Goal: Task Accomplishment & Management: Complete application form

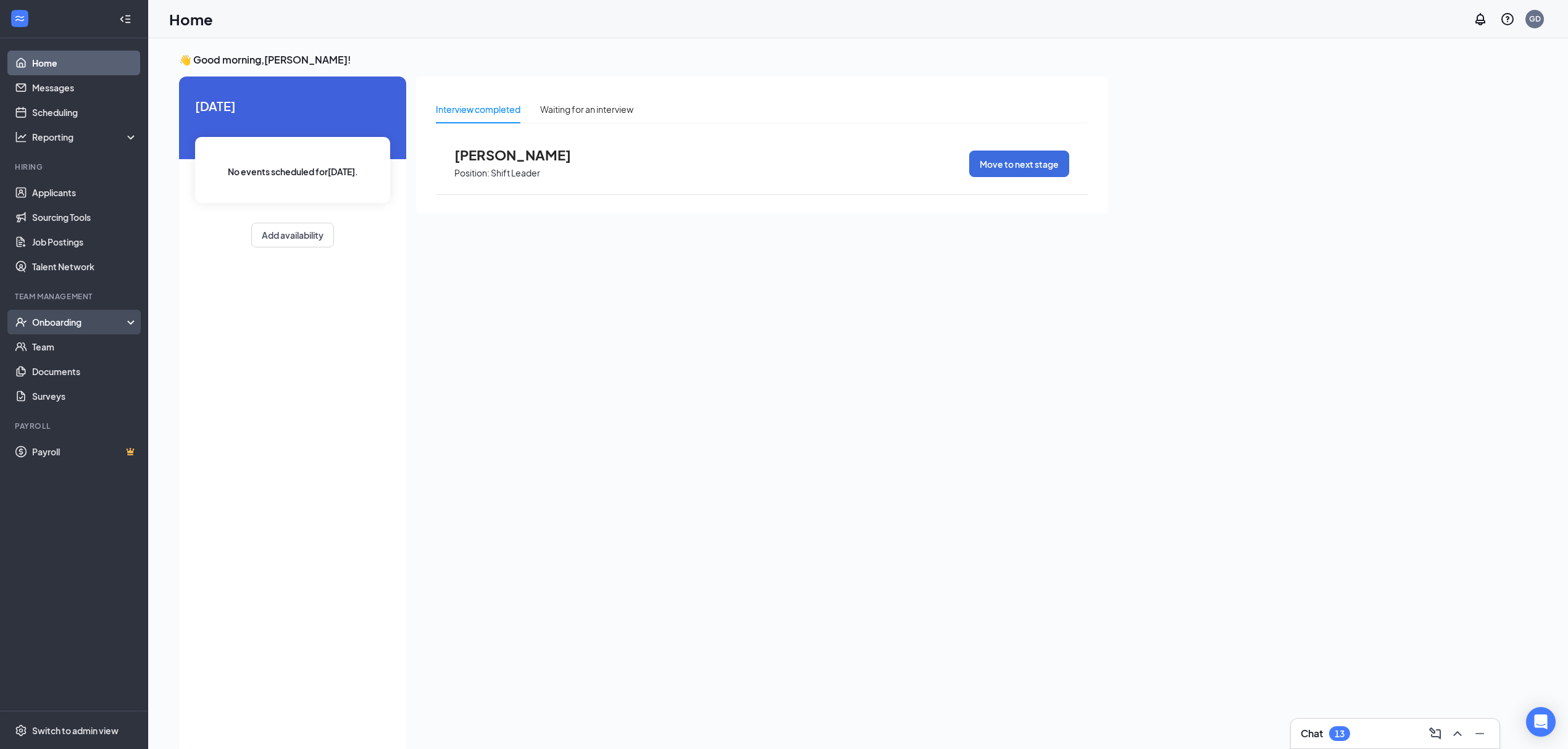
click at [85, 327] on div "Onboarding" at bounding box center [80, 322] width 95 height 12
click at [80, 346] on link "Overview" at bounding box center [85, 346] width 105 height 24
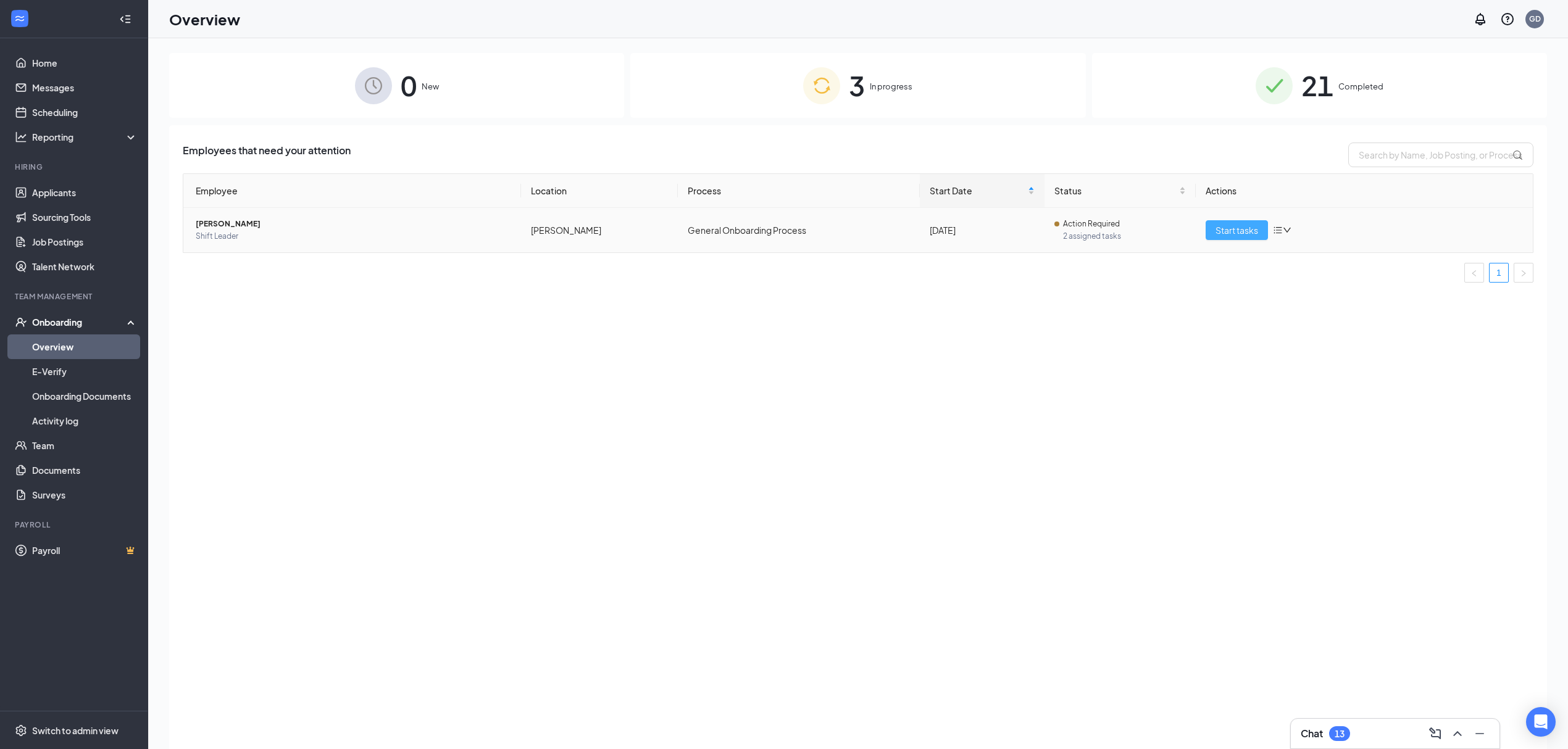
click at [1233, 227] on span "Start tasks" at bounding box center [1237, 230] width 43 height 14
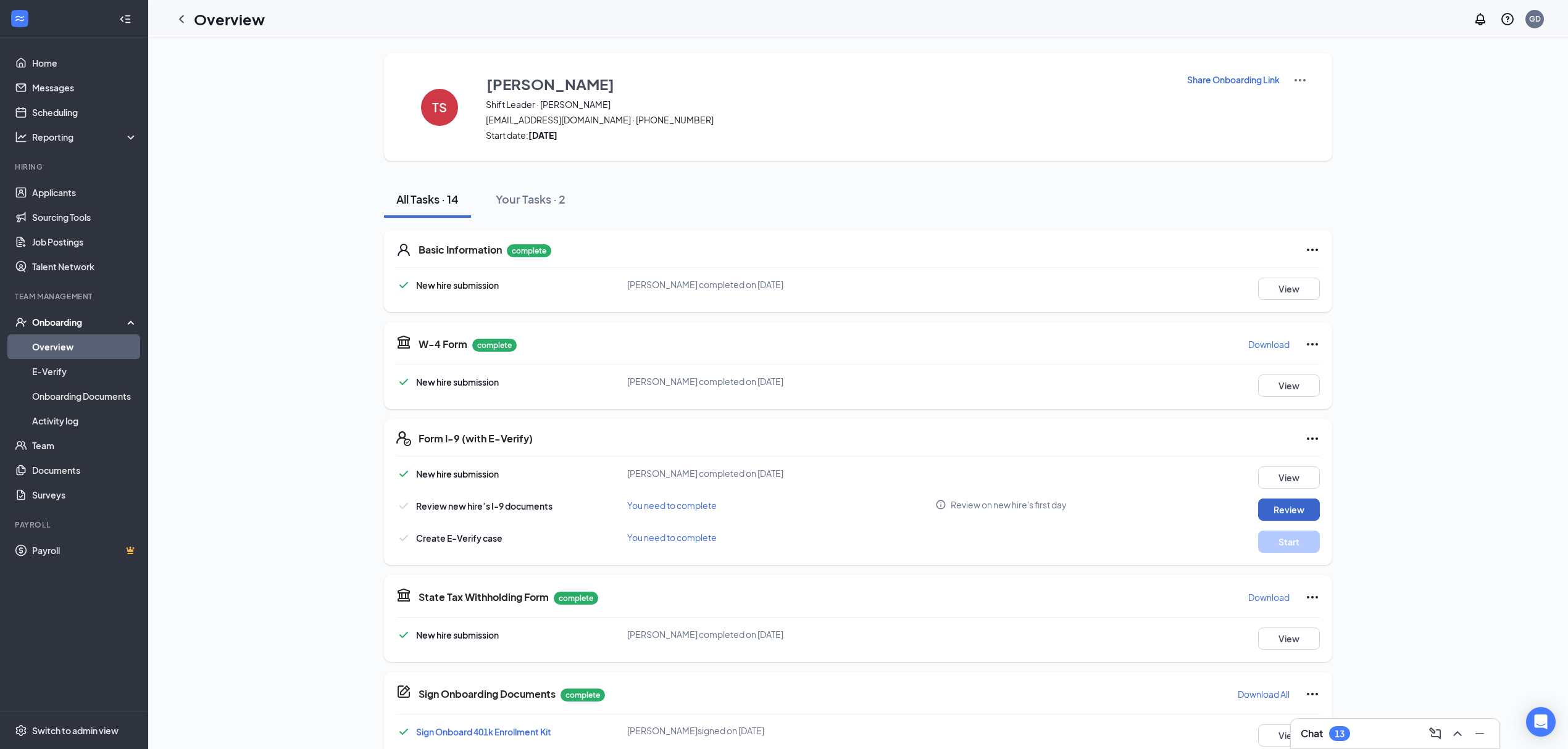
click at [1286, 506] on button "Review" at bounding box center [1289, 509] width 62 height 22
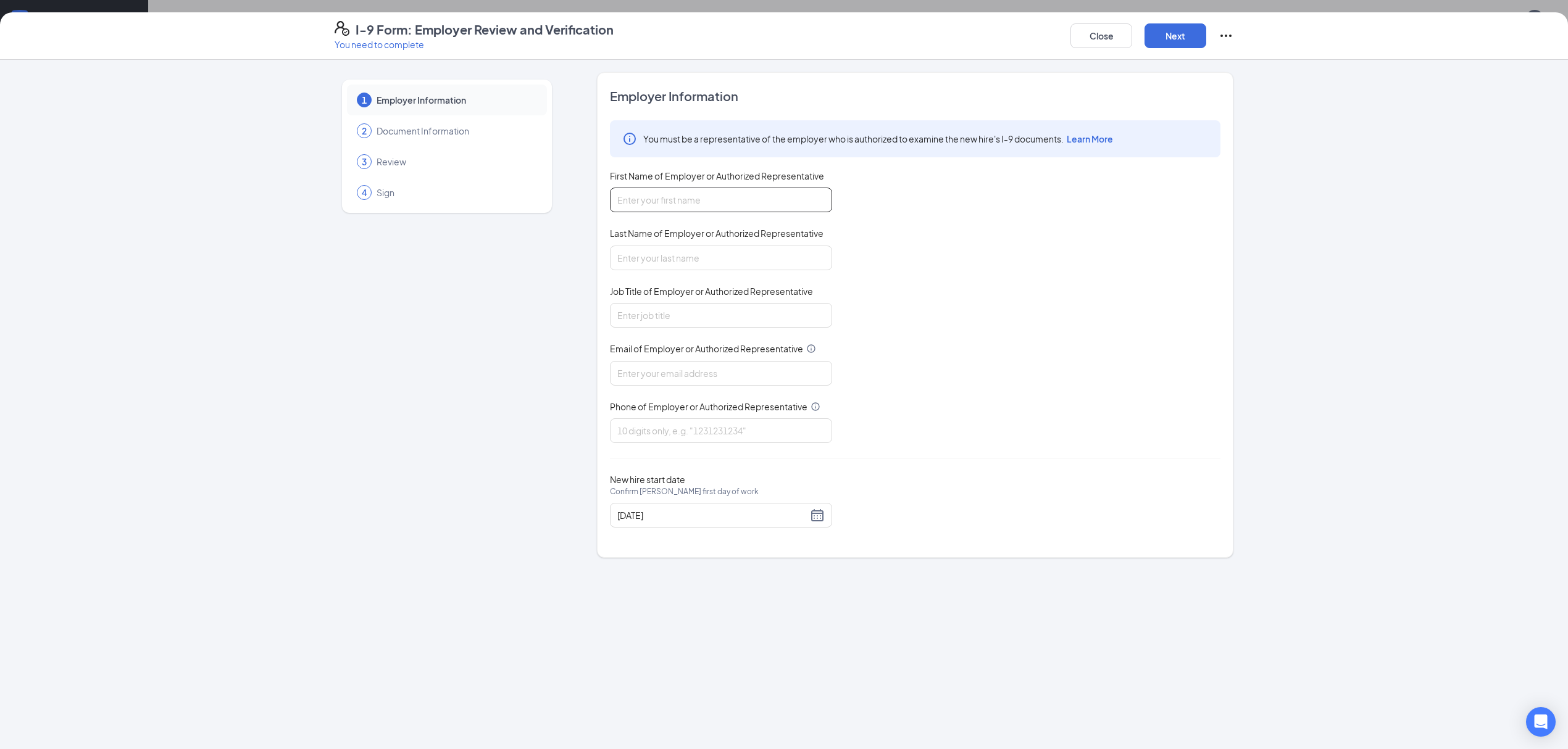
click at [675, 200] on input "First Name of Employer or Authorized Representative" at bounding box center [721, 199] width 222 height 24
type input "Ginger"
type input "[PERSON_NAME]"
type input "General Manager"
type input "[EMAIL_ADDRESS][DOMAIN_NAME]"
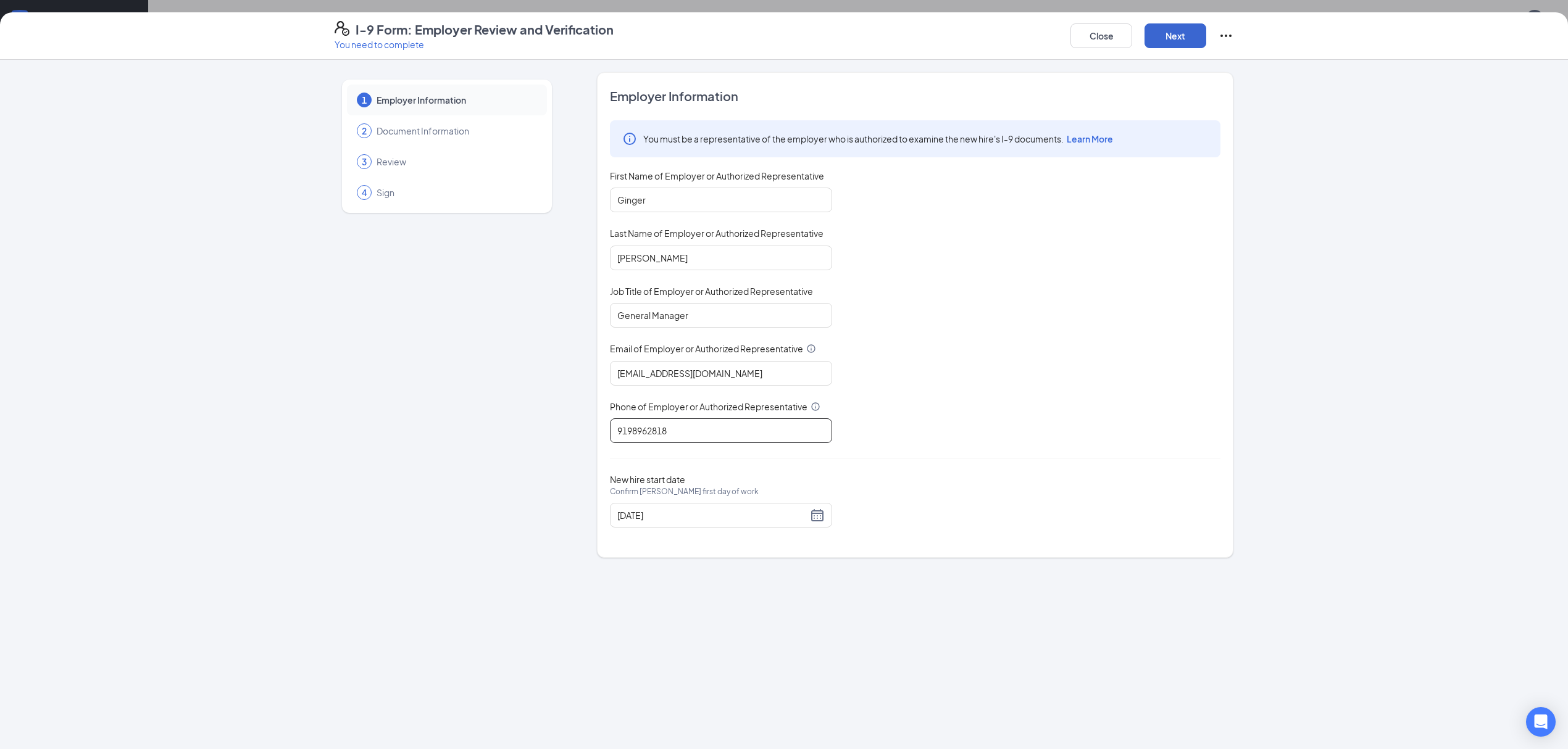
type input "9198962818"
click at [1178, 37] on button "Next" at bounding box center [1175, 36] width 62 height 24
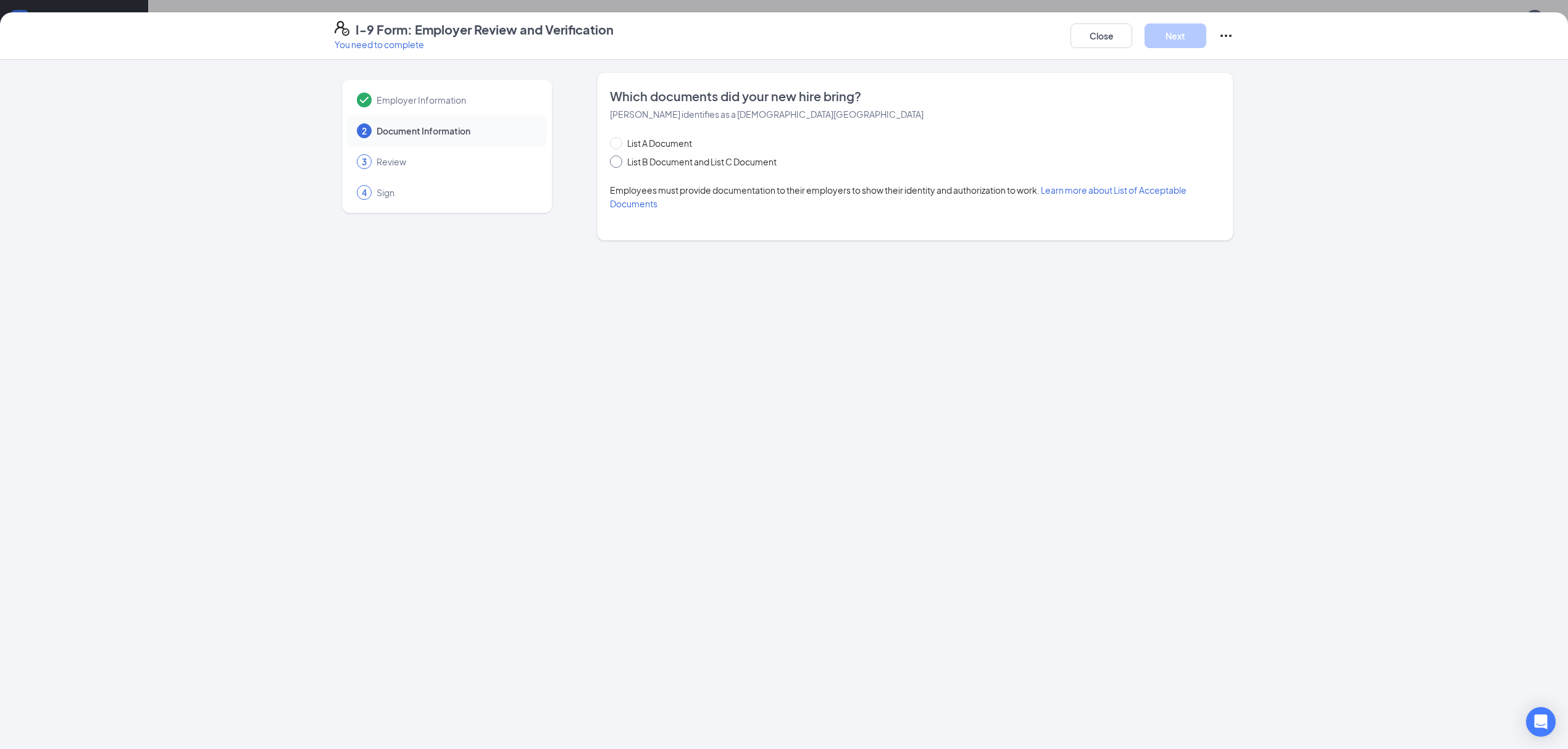
click at [618, 158] on span at bounding box center [615, 161] width 12 height 12
click at [618, 158] on input "List B Document and List C Document" at bounding box center [614, 160] width 9 height 9
radio input "true"
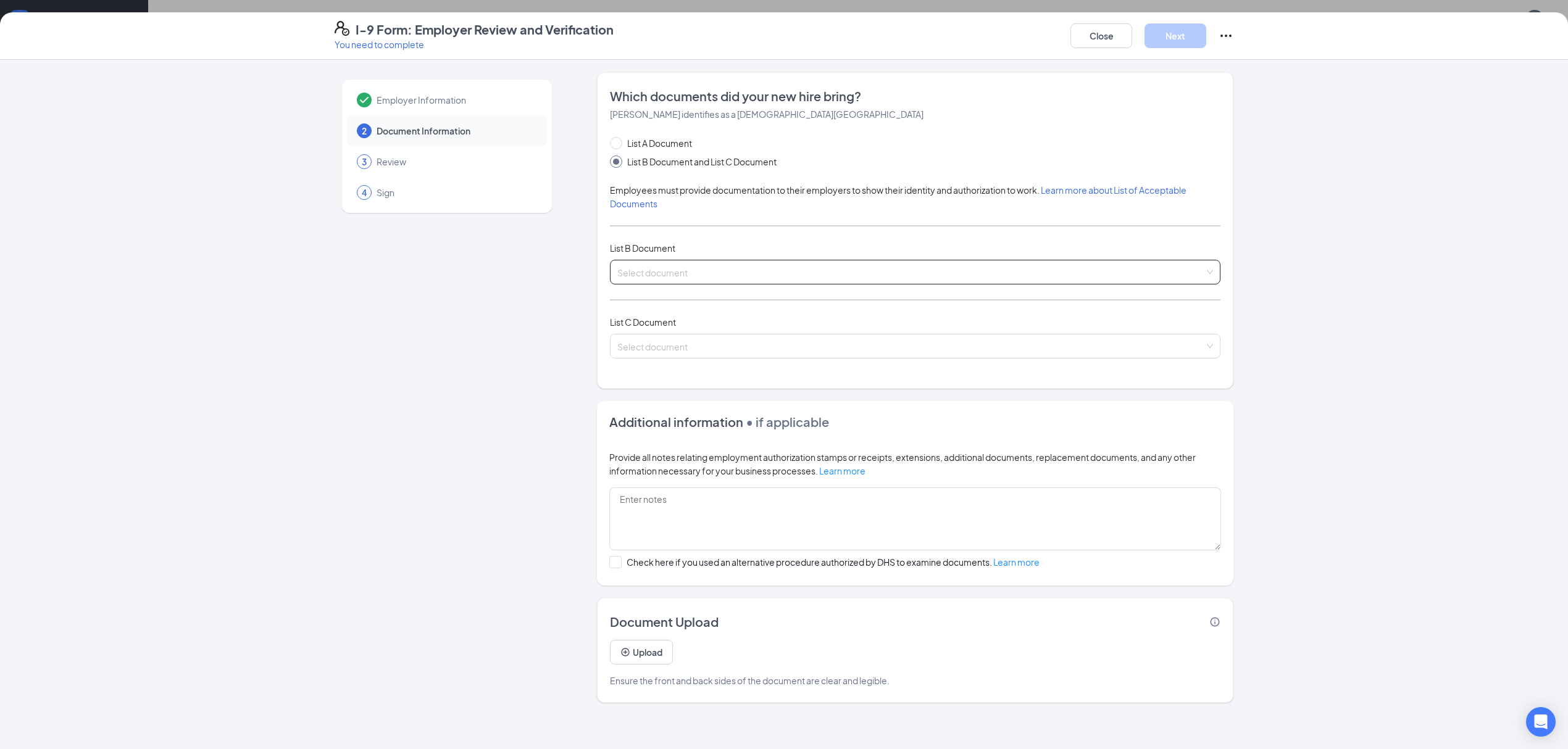
click at [708, 269] on input "search" at bounding box center [911, 269] width 587 height 19
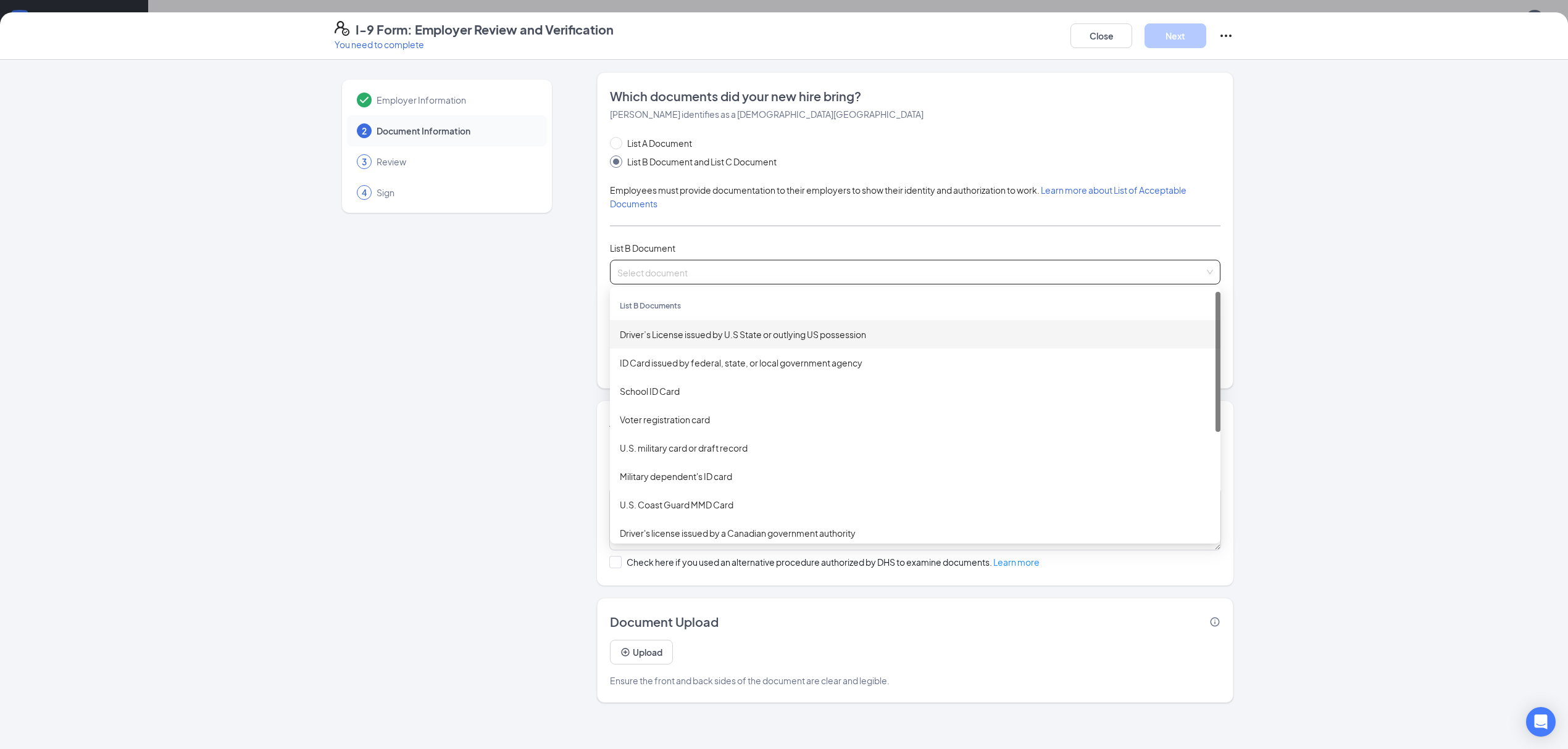
click at [747, 337] on div "Driver’s License issued by U.S State or outlying US possession" at bounding box center [915, 334] width 591 height 14
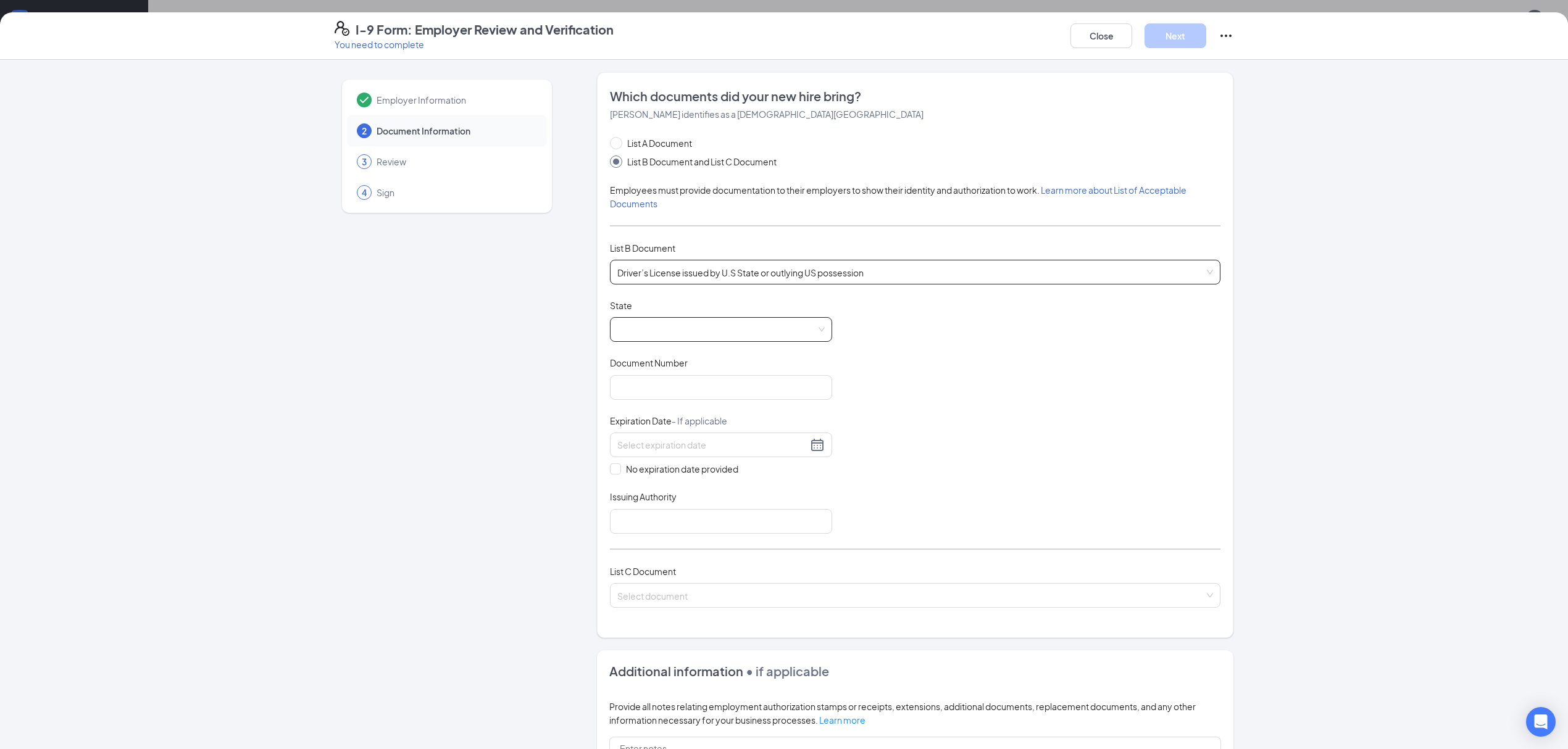
click at [685, 333] on span at bounding box center [721, 329] width 208 height 24
click at [677, 450] on div "[US_STATE]" at bounding box center [721, 460] width 222 height 28
click at [675, 393] on input "Document Number" at bounding box center [721, 387] width 222 height 24
type input "105333148"
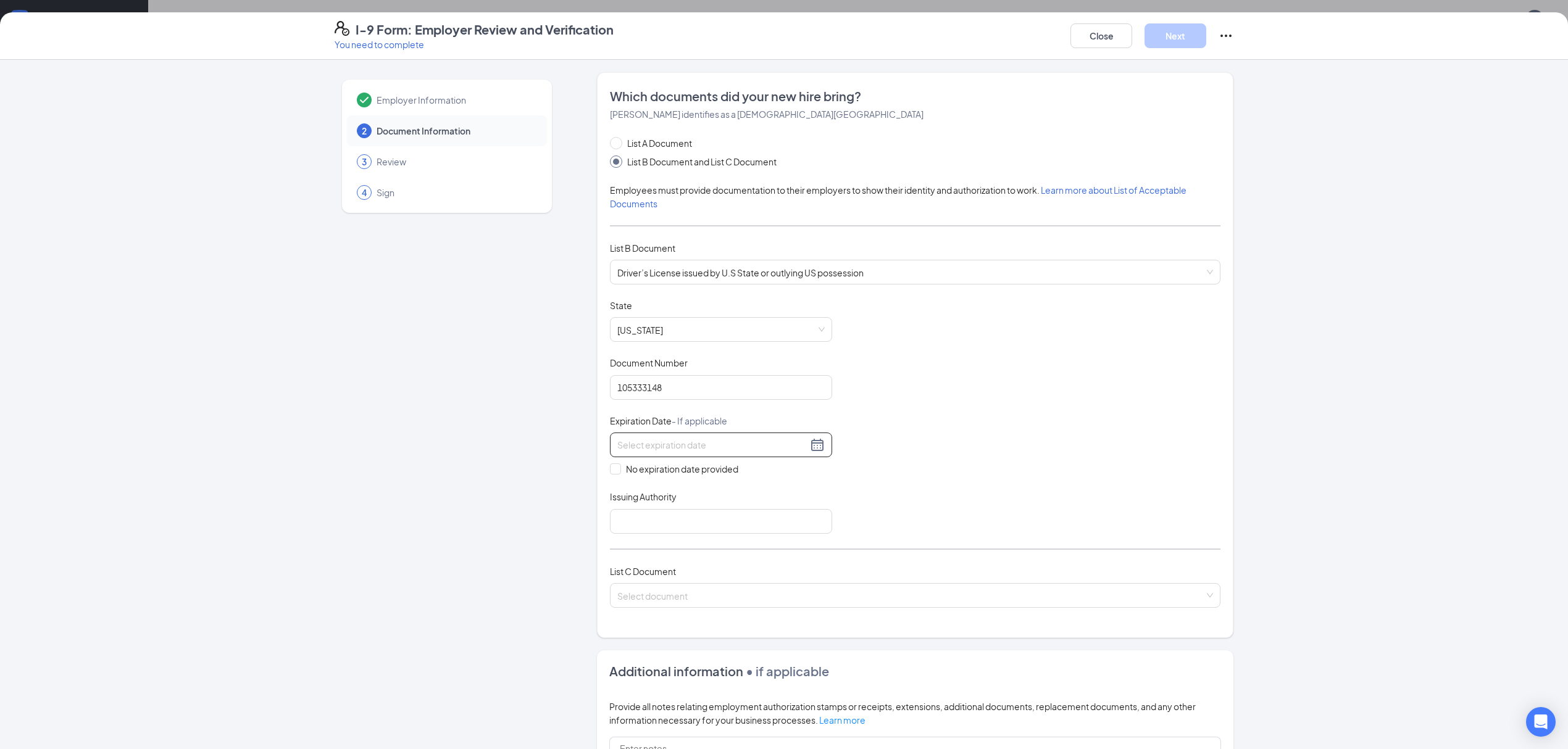
click at [810, 449] on div at bounding box center [721, 444] width 208 height 15
click at [699, 470] on button "2025" at bounding box center [701, 473] width 22 height 24
click at [685, 592] on div "2026" at bounding box center [690, 588] width 37 height 15
type input "[DATE]"
click at [682, 472] on button "Aug" at bounding box center [677, 473] width 16 height 24
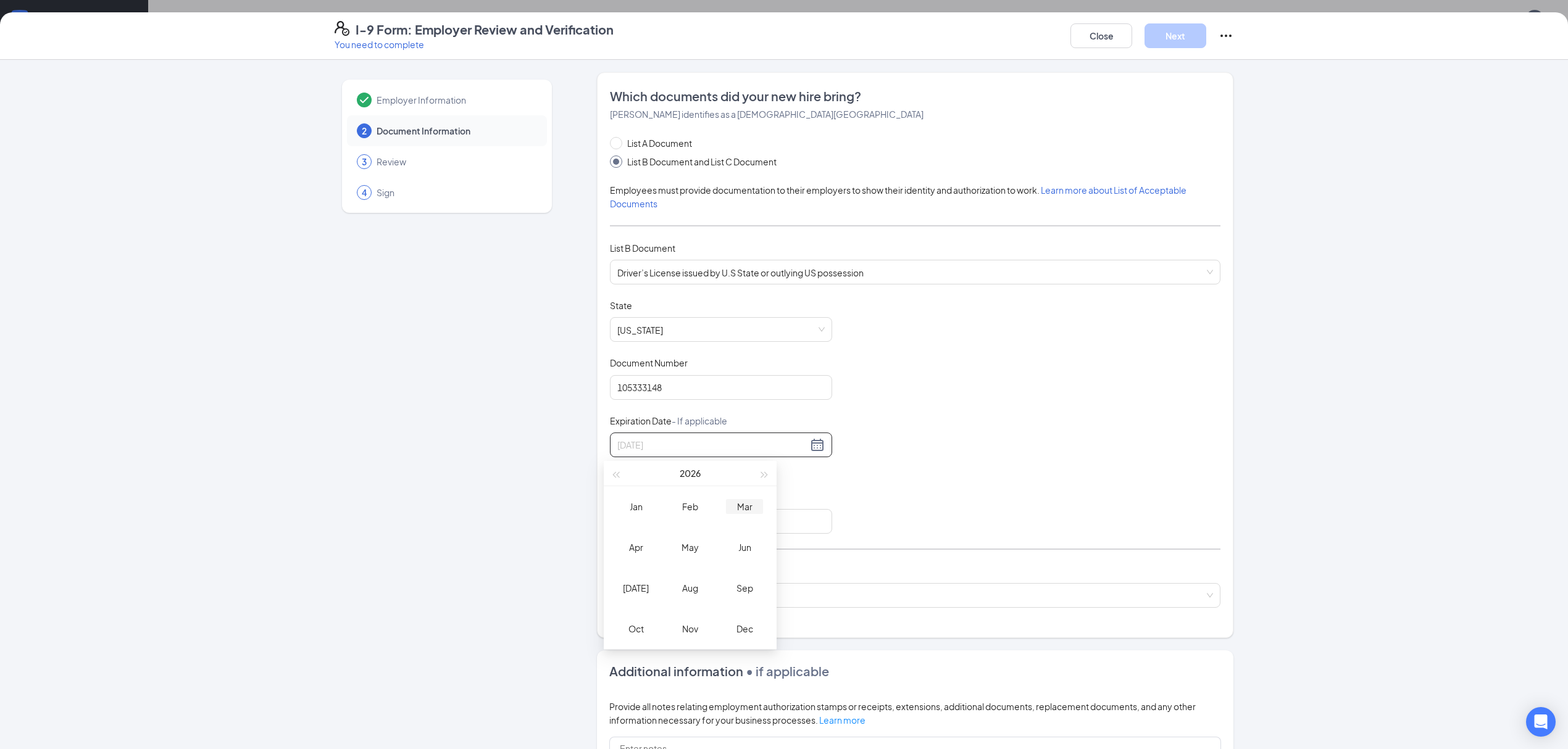
click at [743, 511] on div "Mar" at bounding box center [744, 506] width 37 height 15
type input "[DATE]"
click at [685, 578] on div "25" at bounding box center [689, 574] width 15 height 15
click at [695, 526] on input "Issuing Authority" at bounding box center [721, 521] width 222 height 24
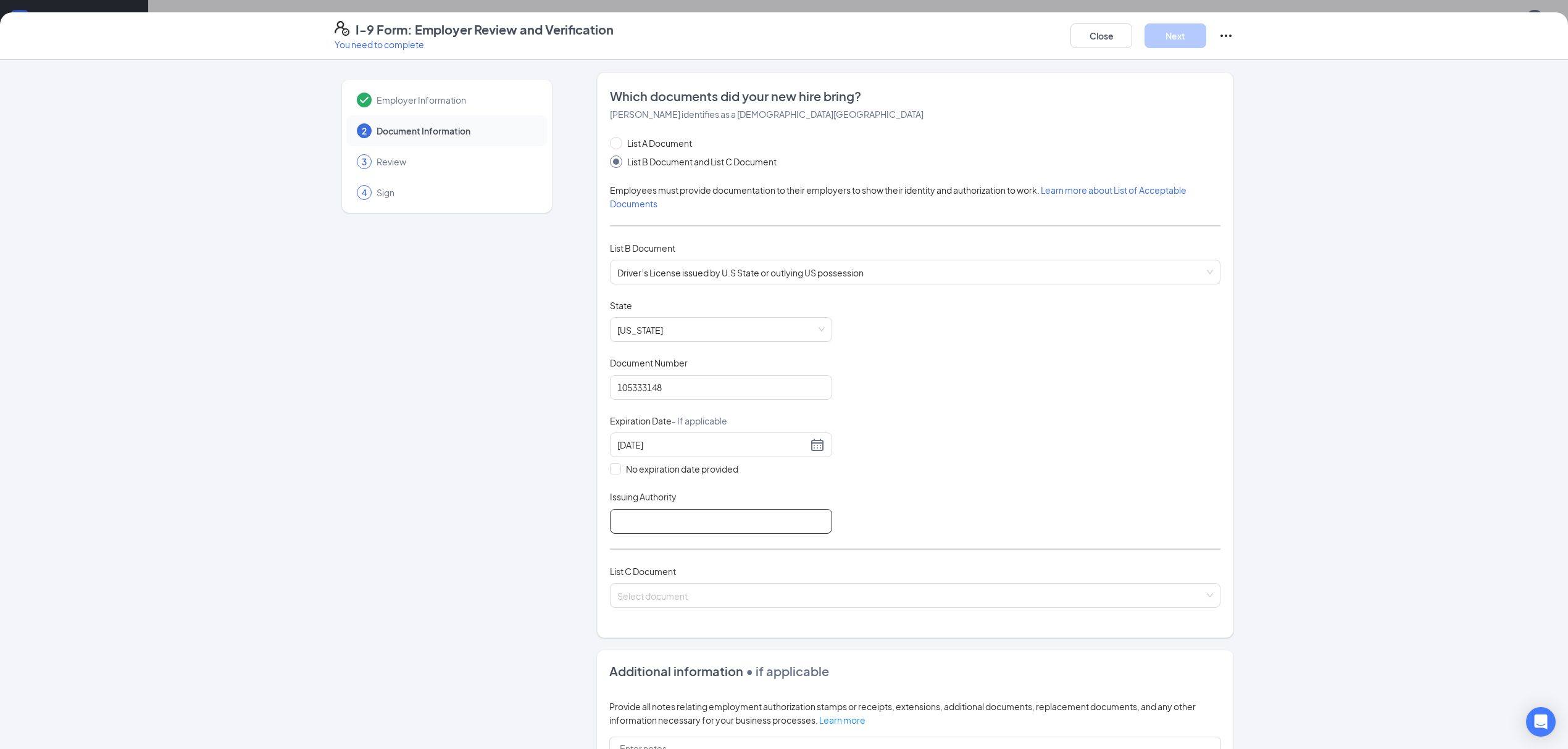
type input "[US_STATE]"
click at [710, 600] on input "search" at bounding box center [911, 593] width 587 height 19
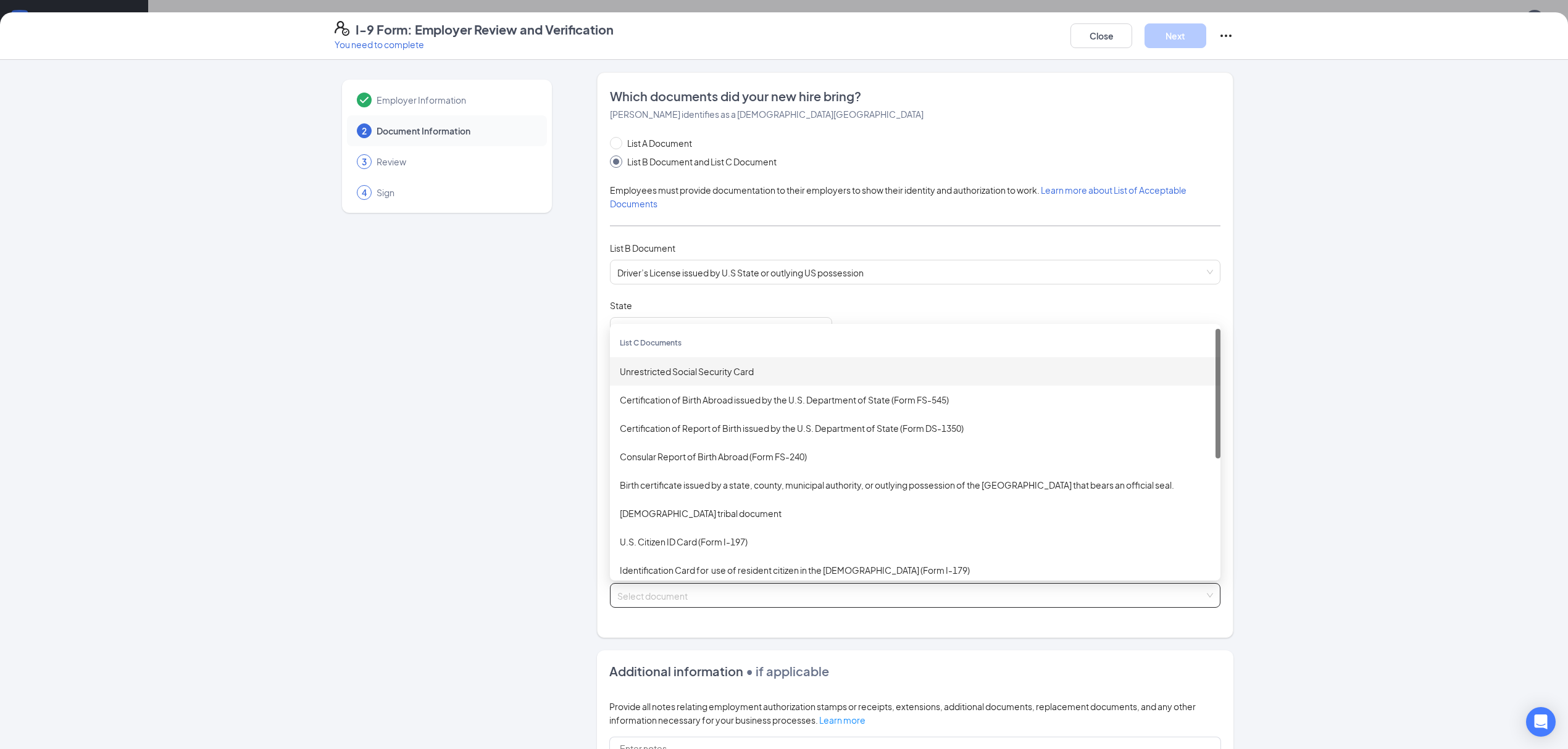
click at [689, 369] on div "Unrestricted Social Security Card" at bounding box center [915, 371] width 591 height 14
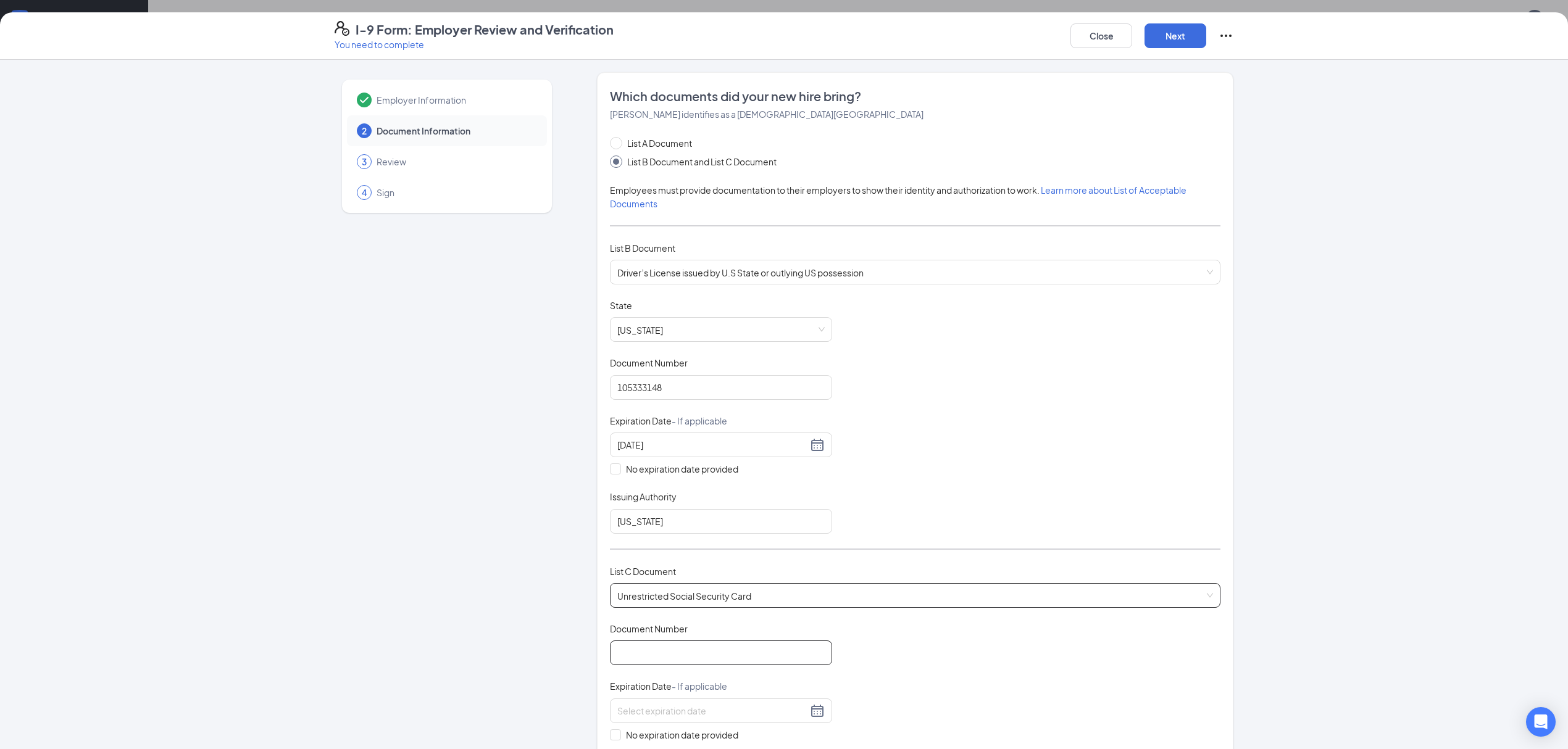
click at [652, 649] on input "Document Number" at bounding box center [721, 652] width 222 height 24
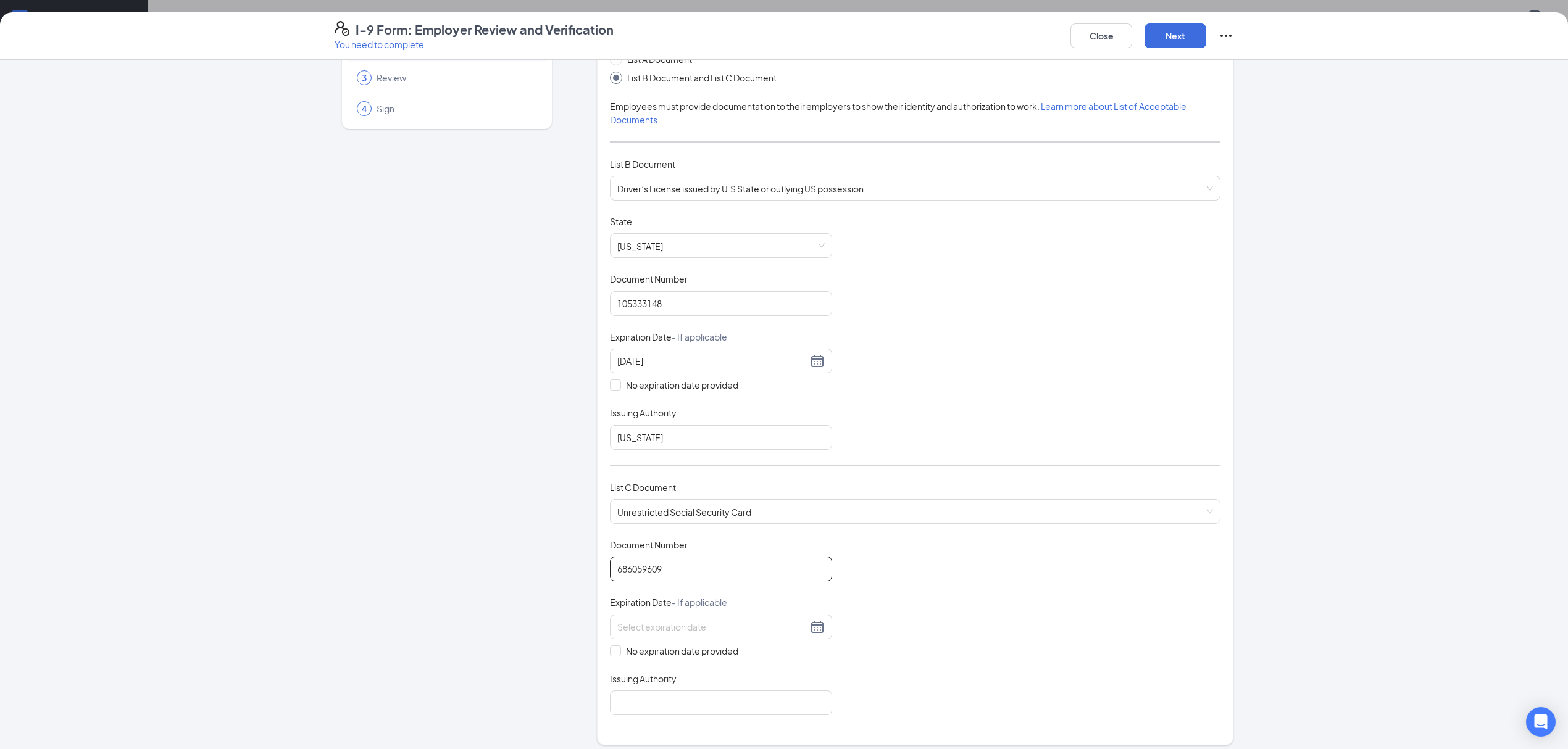
scroll to position [164, 0]
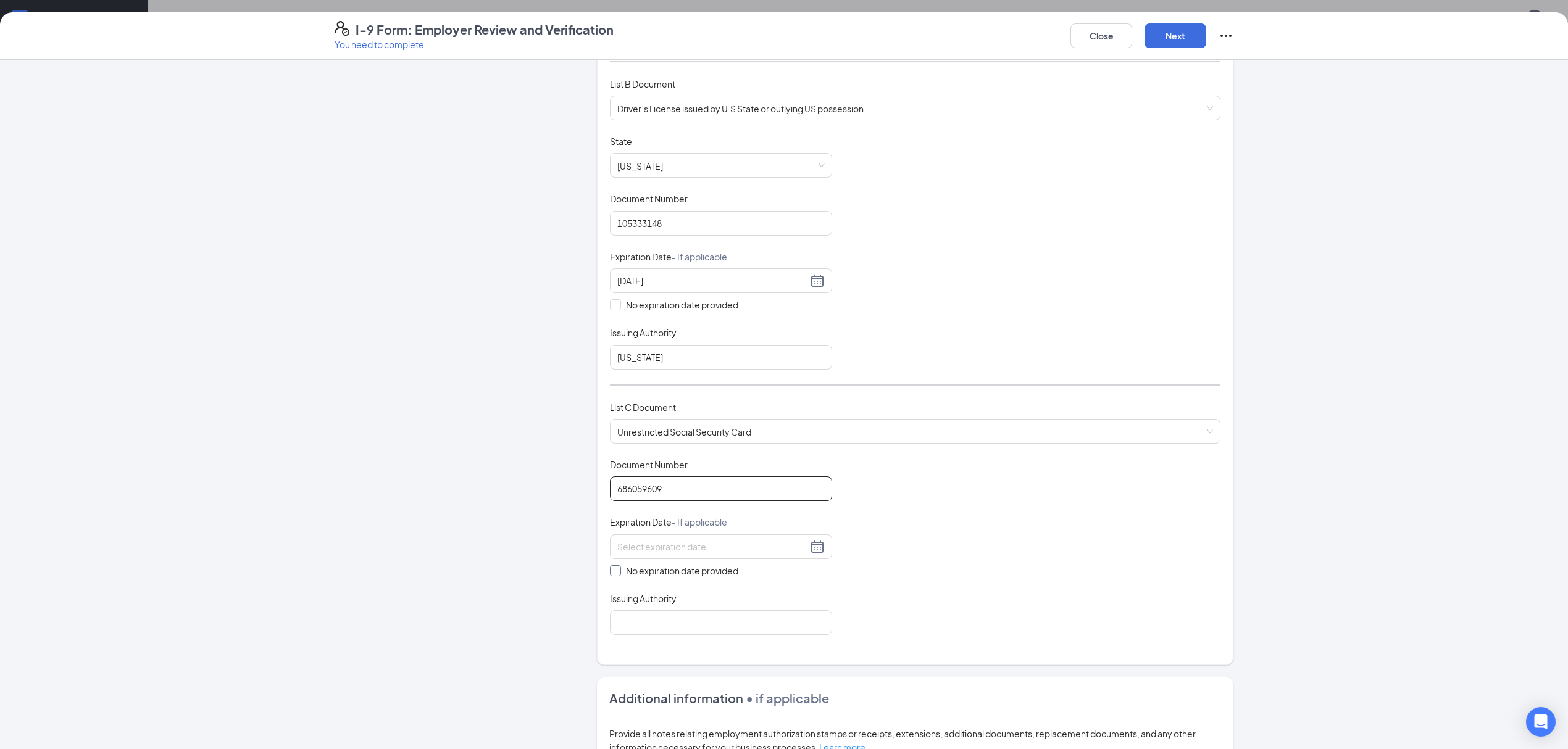
type input "686059609"
click at [612, 576] on span at bounding box center [615, 570] width 11 height 11
click at [612, 574] on input "No expiration date provided" at bounding box center [614, 570] width 9 height 9
checkbox input "true"
click at [631, 626] on input "Issuing Authority" at bounding box center [721, 625] width 222 height 24
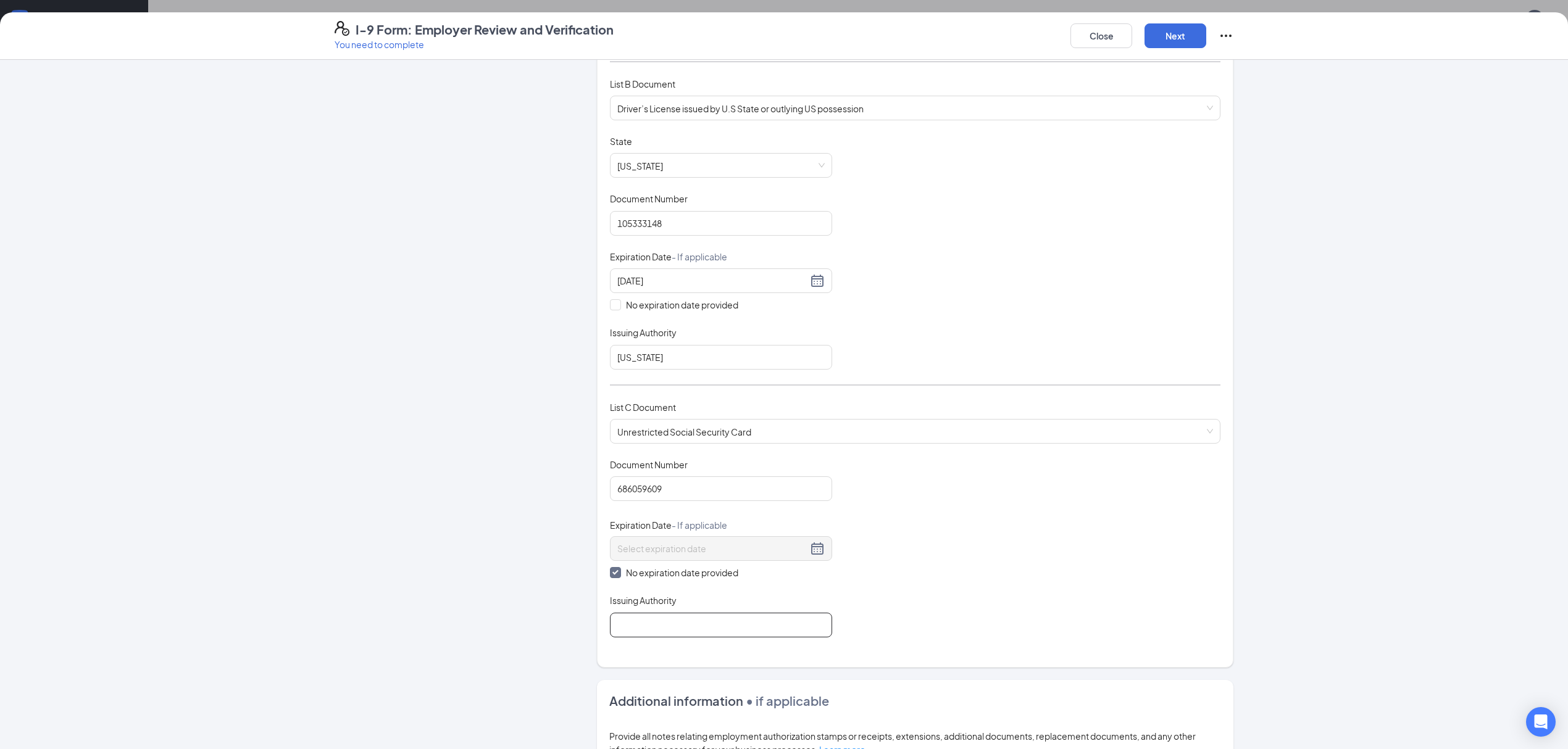
type input "social security administration"
click at [879, 598] on div "Document Title Unrestricted Social Security Card Document Number 686059609 Expi…" at bounding box center [914, 547] width 610 height 179
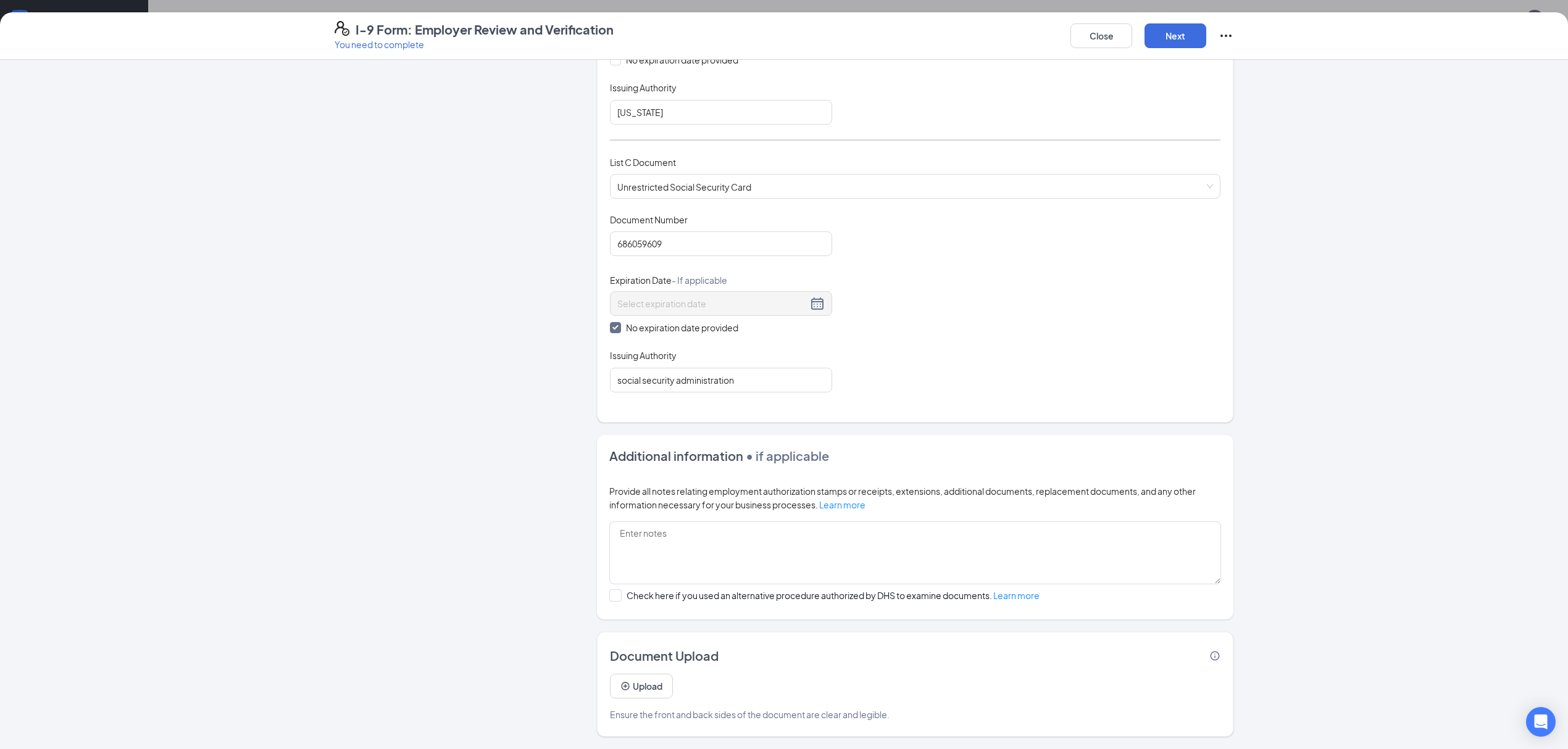
scroll to position [412, 0]
click at [635, 684] on button "Upload" at bounding box center [641, 686] width 63 height 24
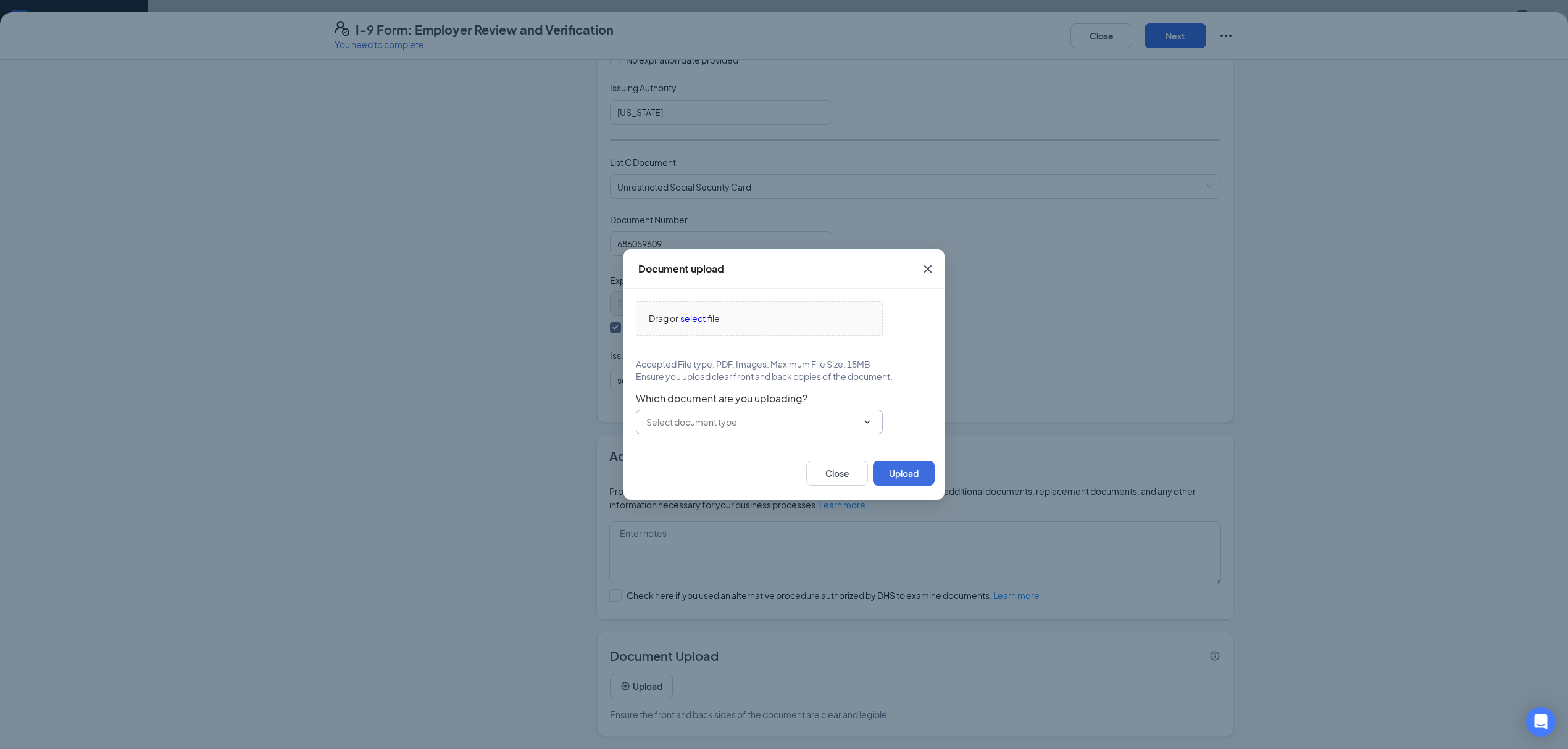
click at [682, 410] on span at bounding box center [759, 422] width 247 height 24
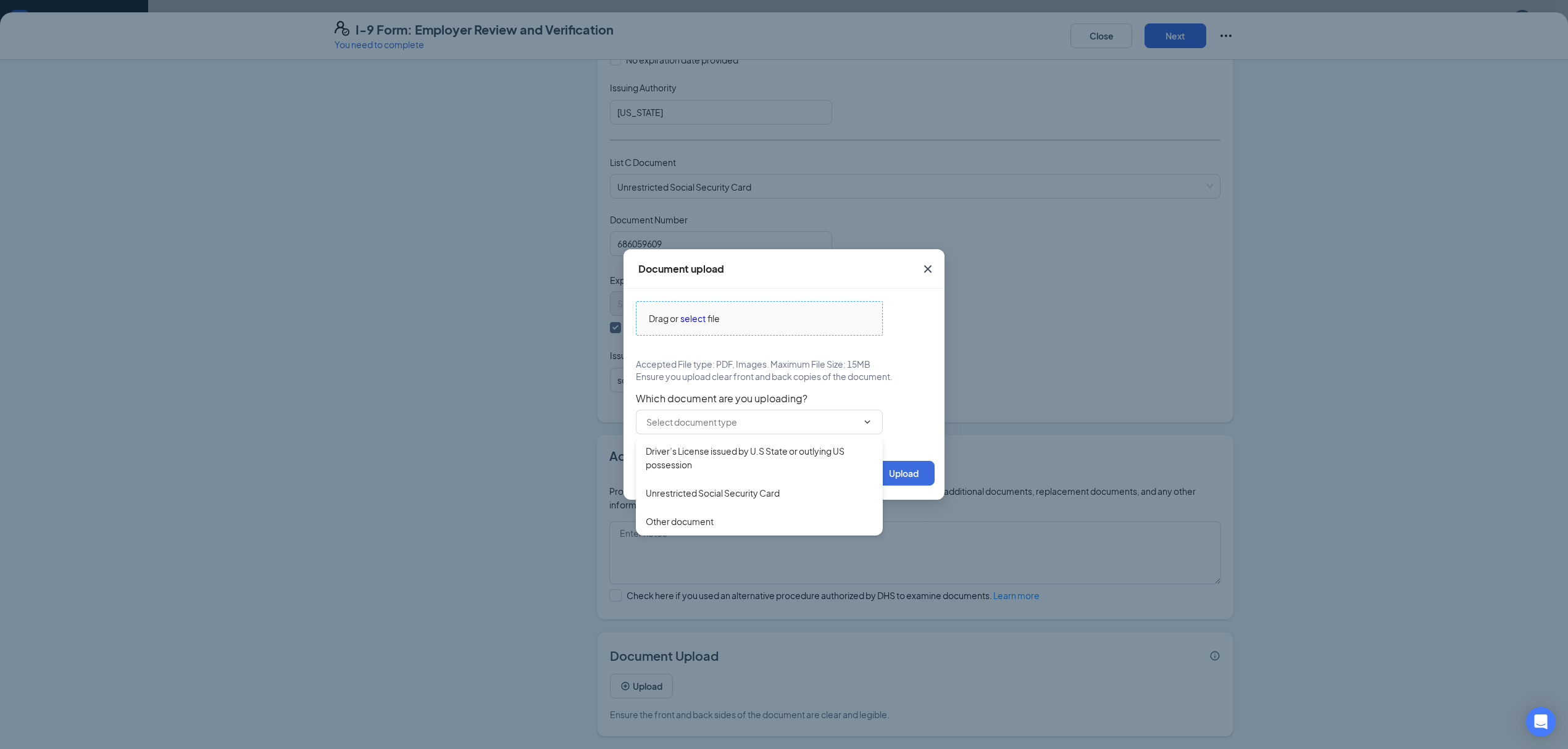
click at [712, 312] on span "file" at bounding box center [713, 318] width 12 height 14
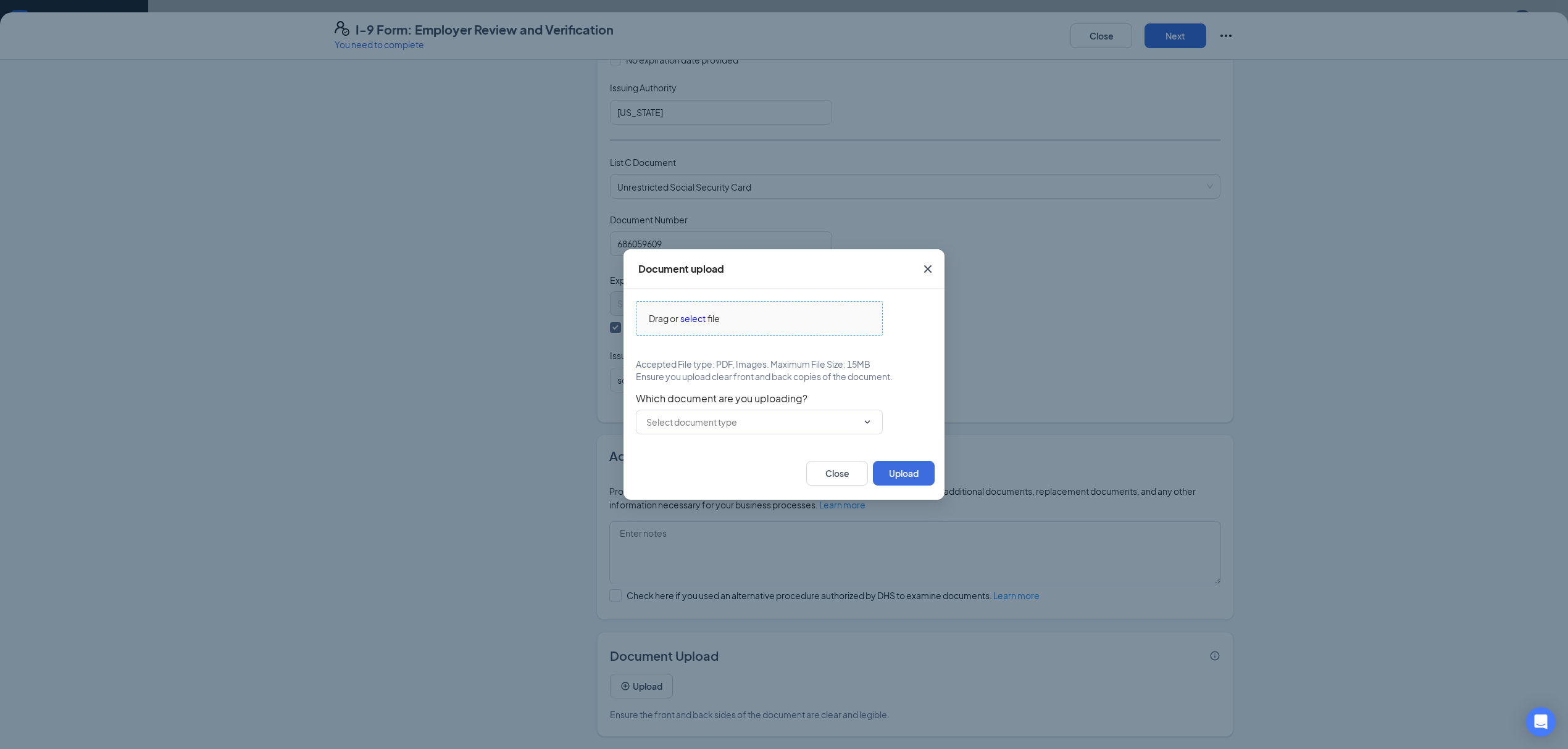
click at [674, 319] on span "Drag or" at bounding box center [663, 318] width 30 height 14
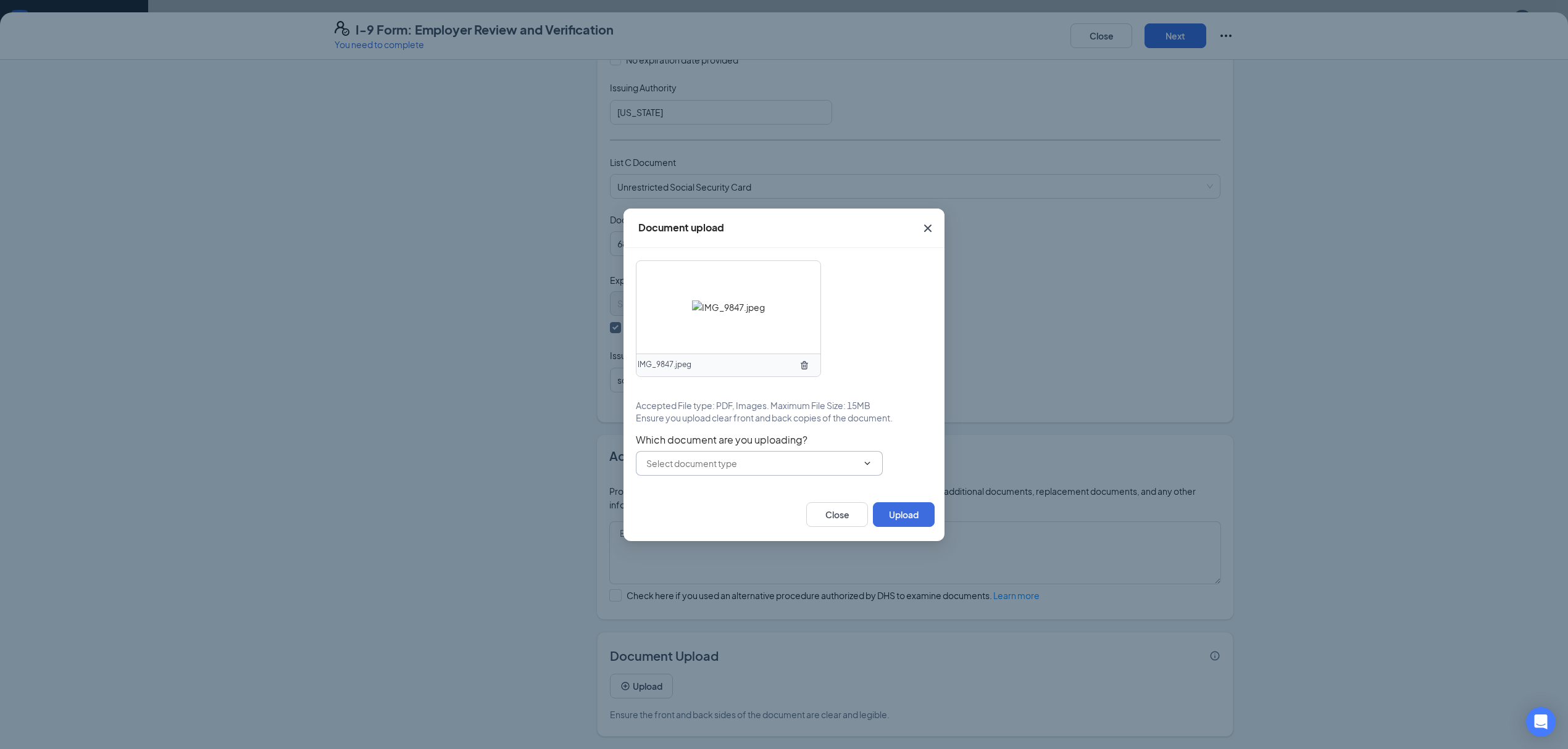
click at [871, 462] on icon "ChevronDown" at bounding box center [868, 463] width 10 height 10
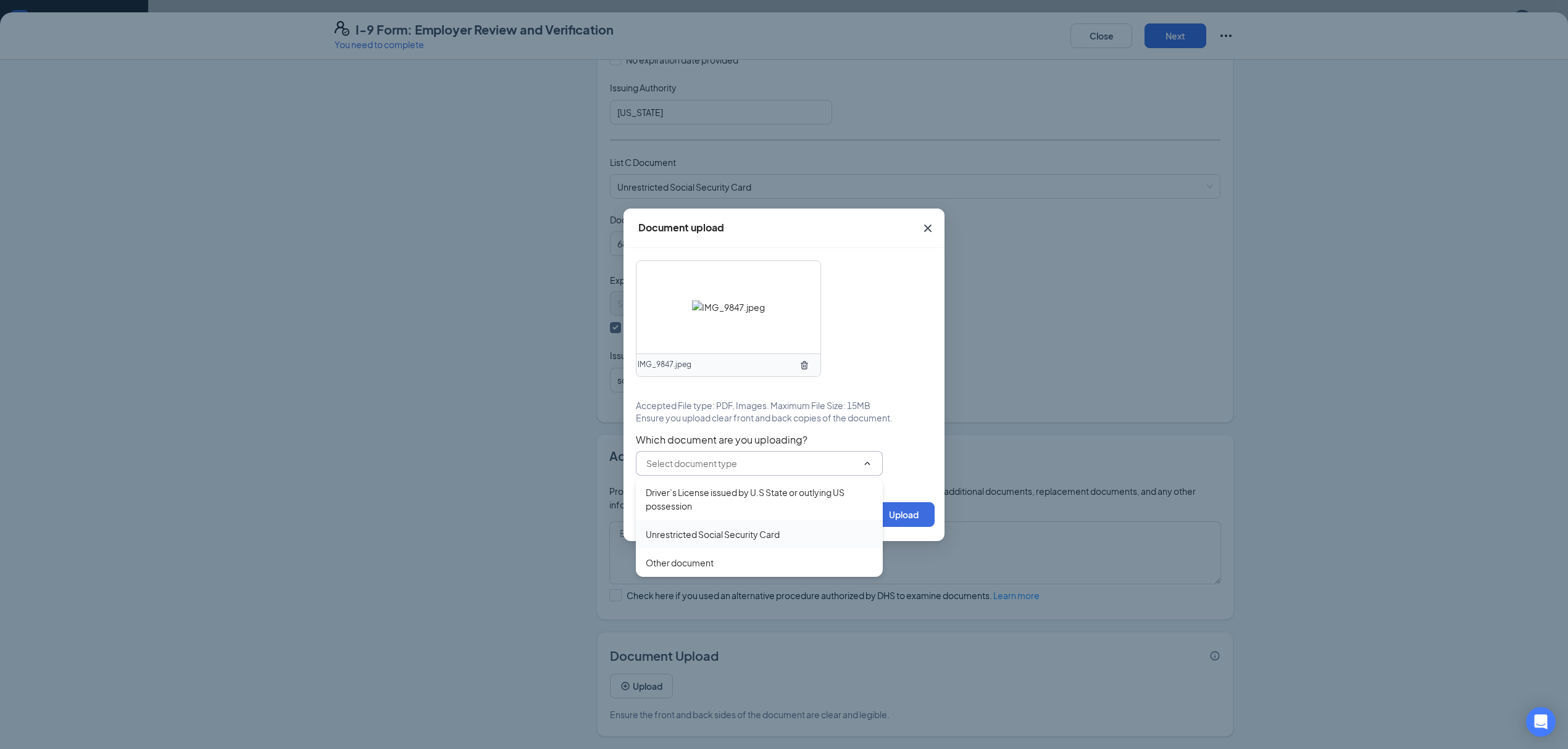
click at [801, 529] on div "Unrestricted Social Security Card" at bounding box center [759, 534] width 227 height 14
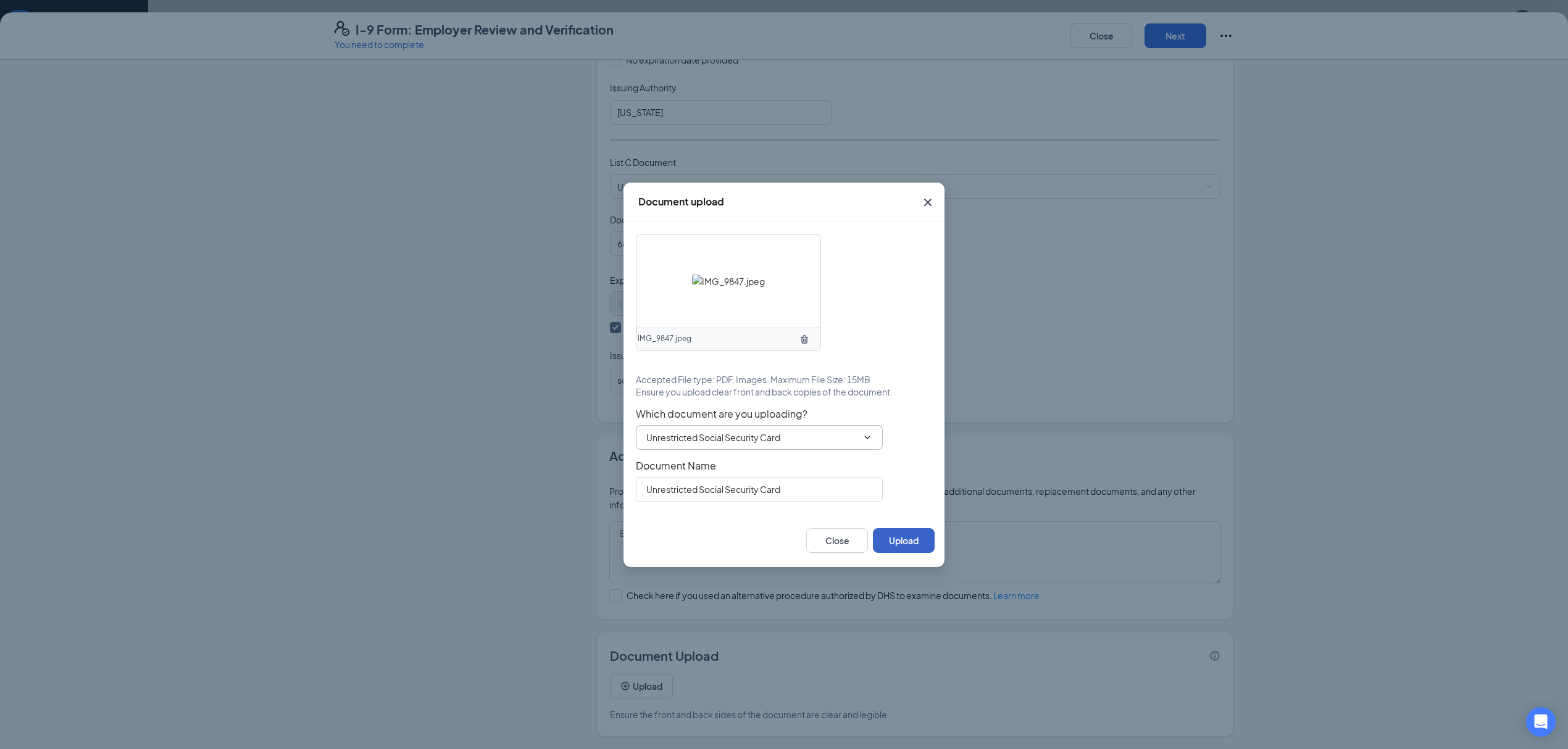
click at [894, 539] on button "Upload" at bounding box center [904, 540] width 62 height 24
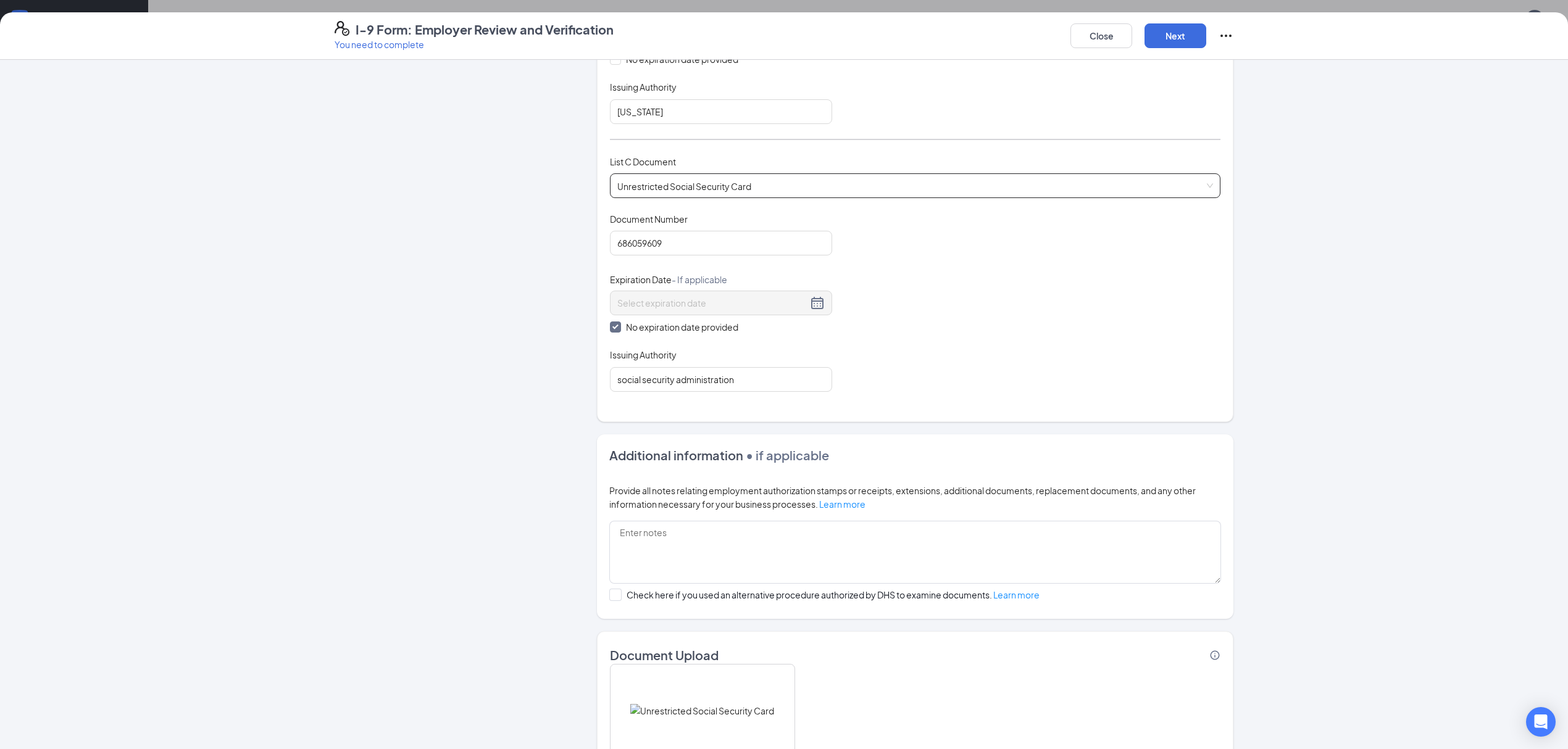
scroll to position [529, 0]
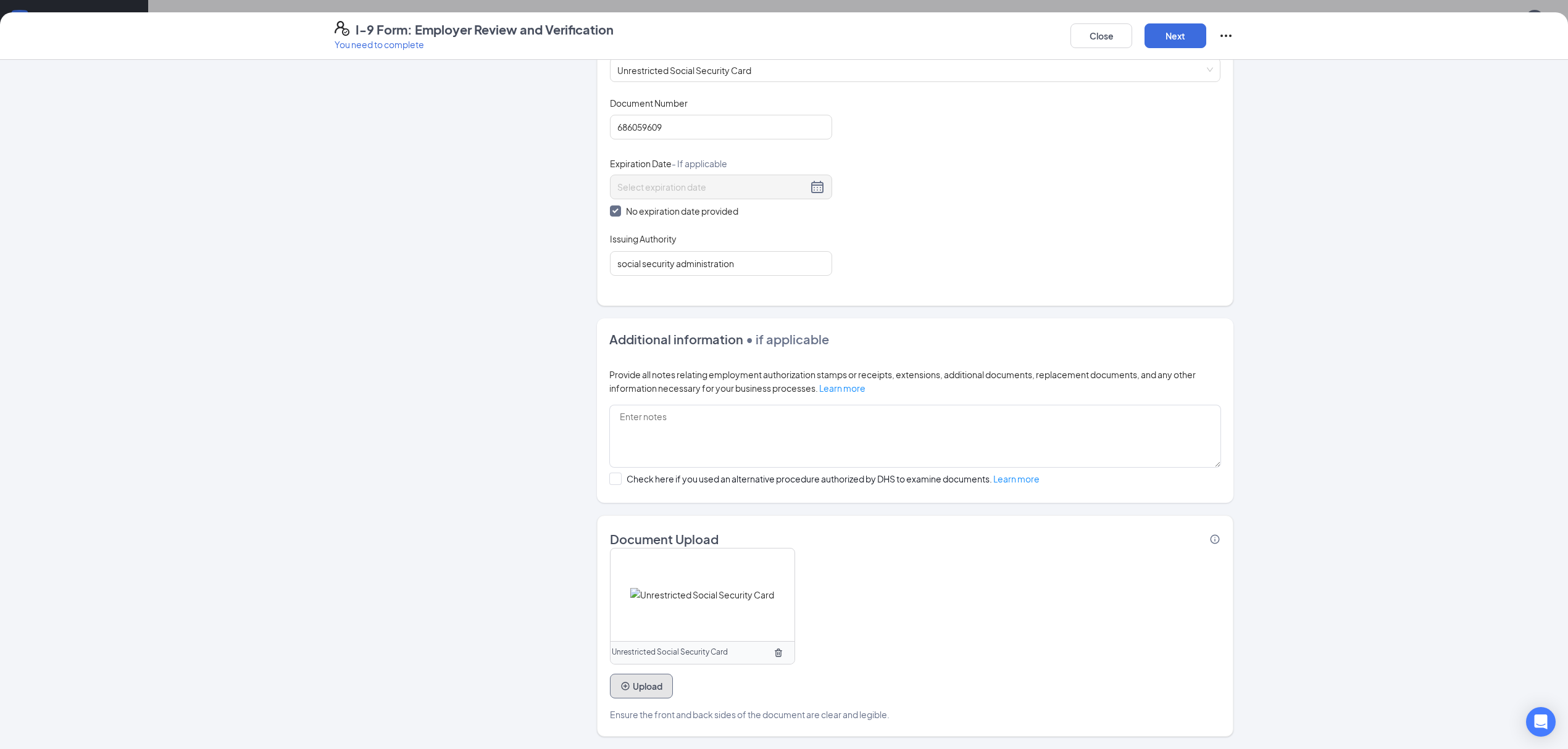
click at [635, 684] on button "Upload" at bounding box center [641, 686] width 63 height 24
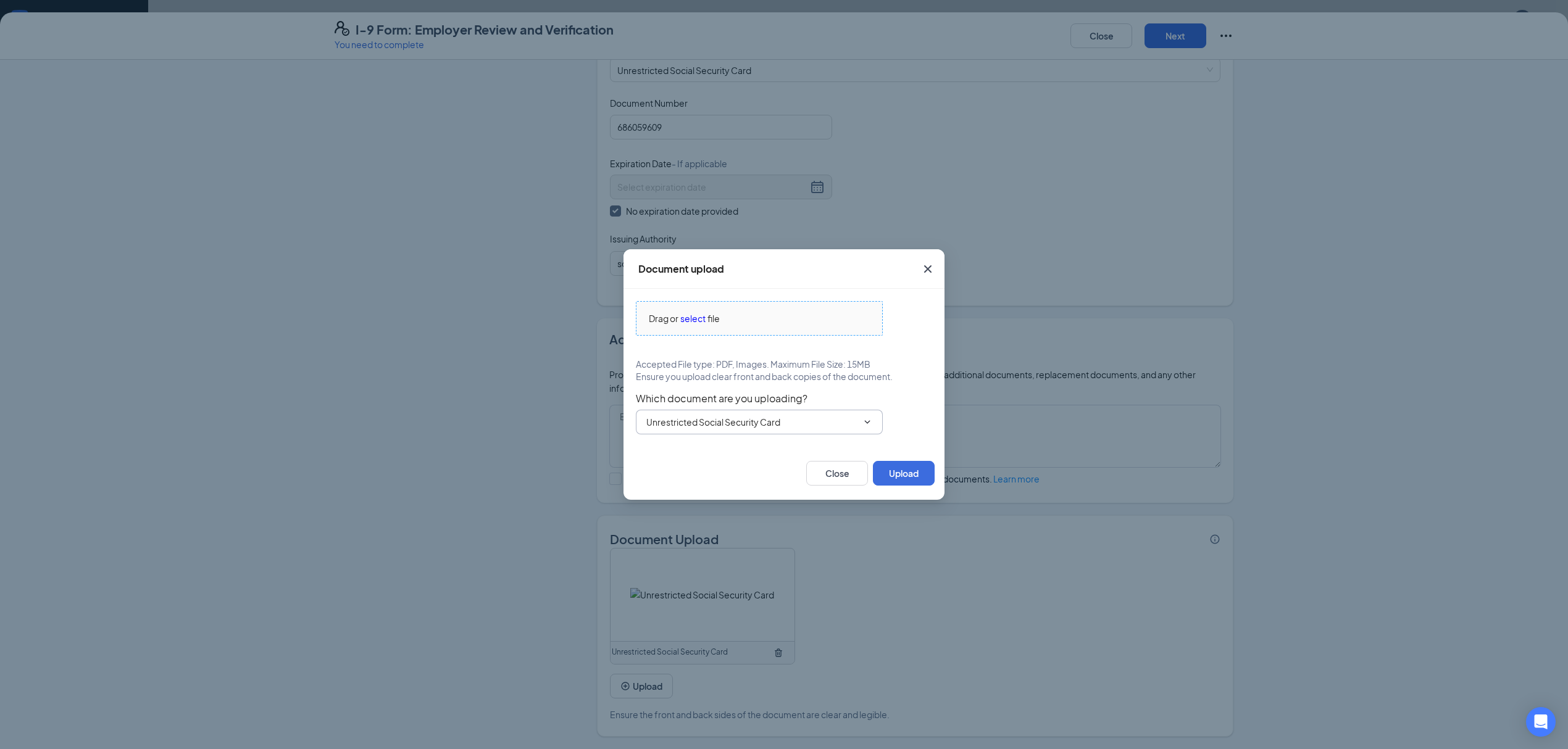
click at [699, 316] on span "select" at bounding box center [692, 318] width 25 height 14
click at [704, 316] on span "select" at bounding box center [692, 318] width 25 height 14
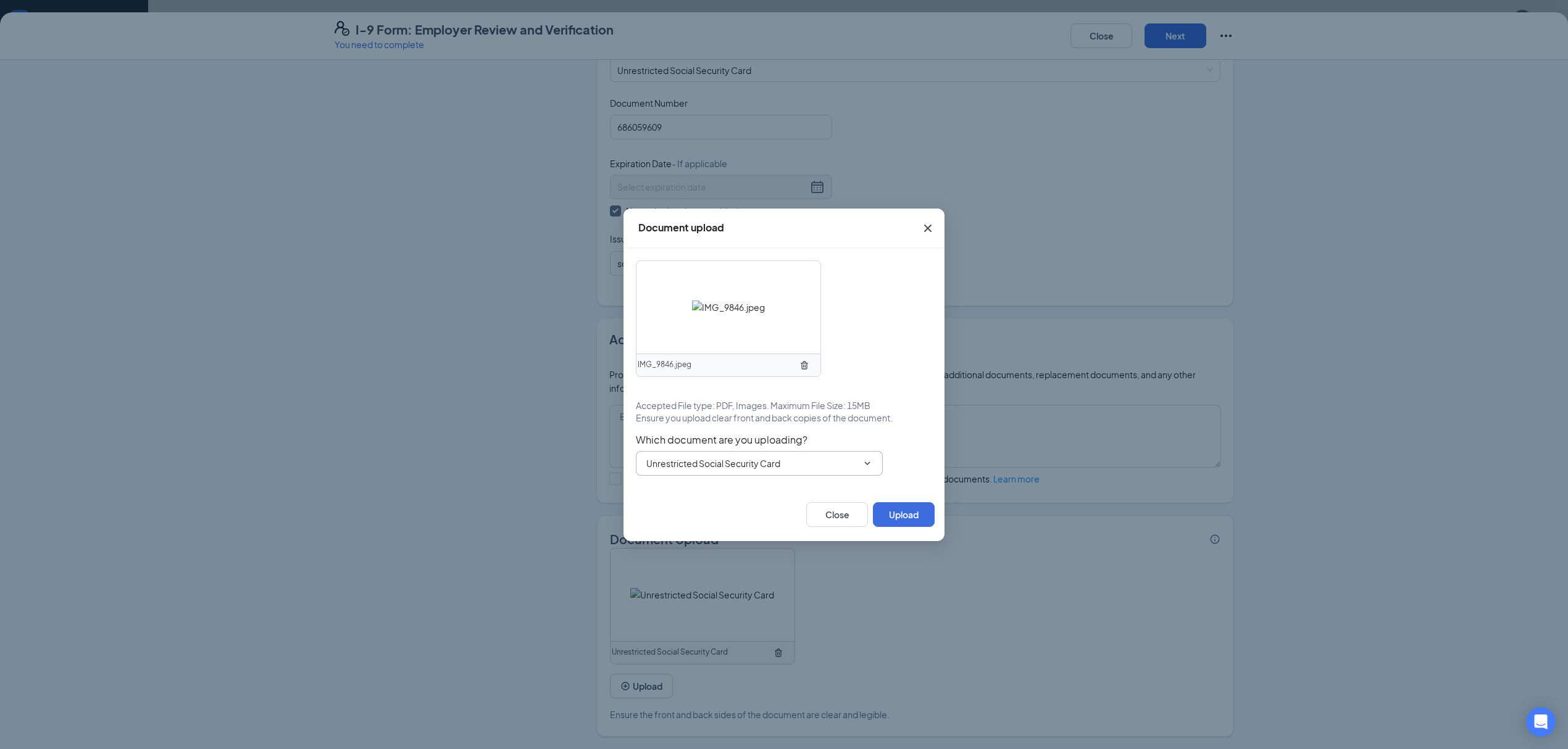
click at [869, 467] on icon "ChevronDown" at bounding box center [868, 463] width 10 height 10
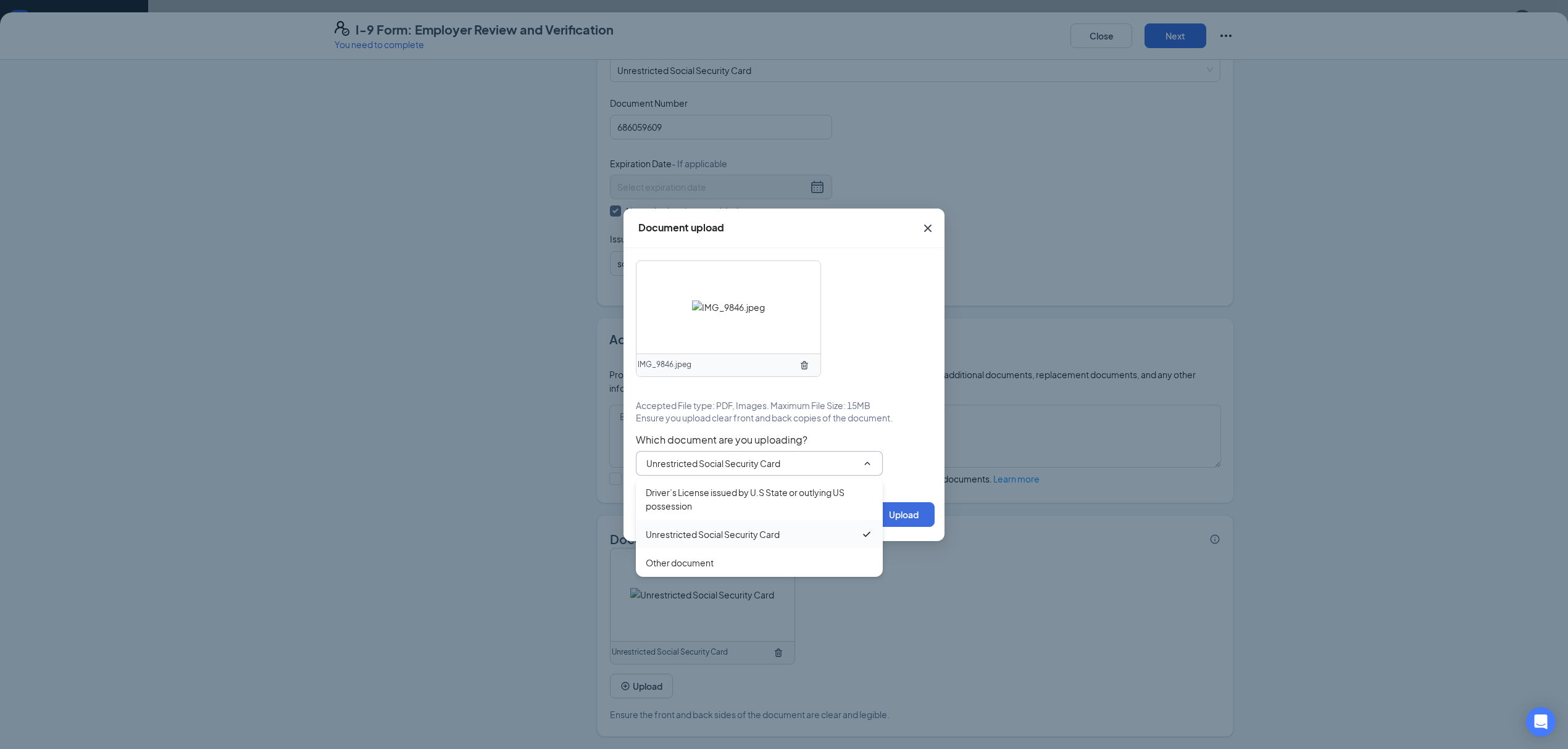
click at [845, 527] on div "Unrestricted Social Security Card" at bounding box center [753, 534] width 215 height 14
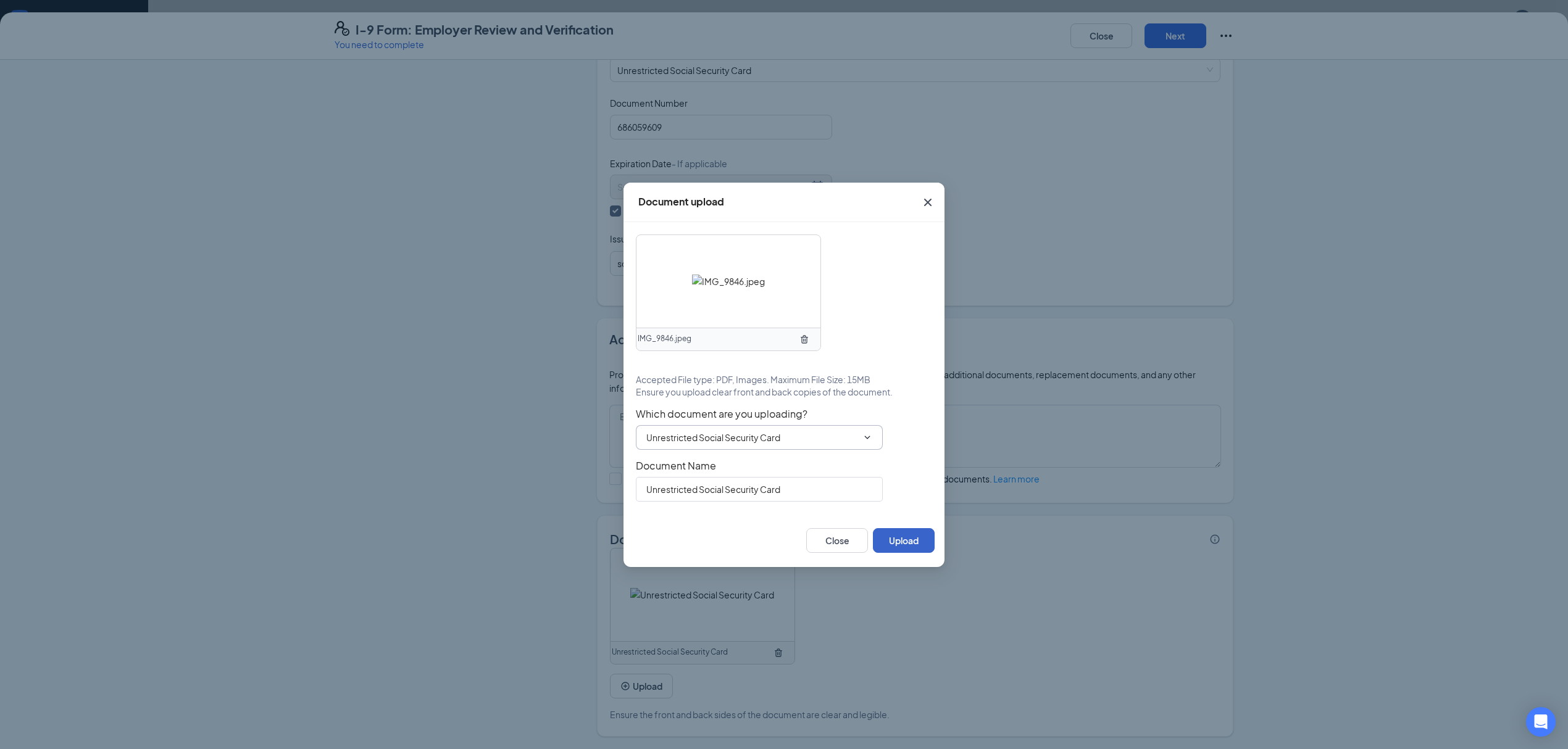
click at [909, 538] on button "Upload" at bounding box center [904, 540] width 62 height 24
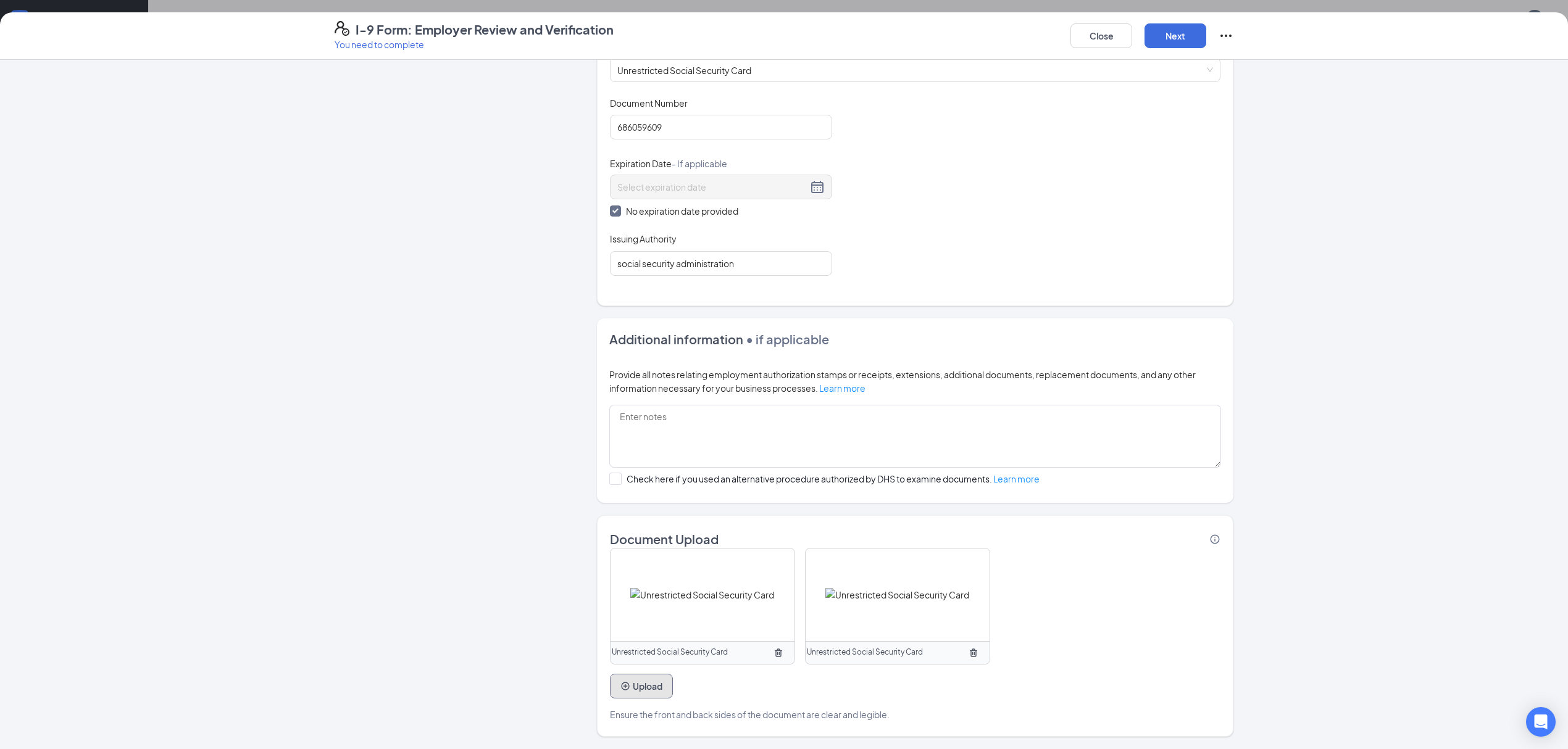
click at [643, 686] on button "Upload" at bounding box center [641, 686] width 63 height 24
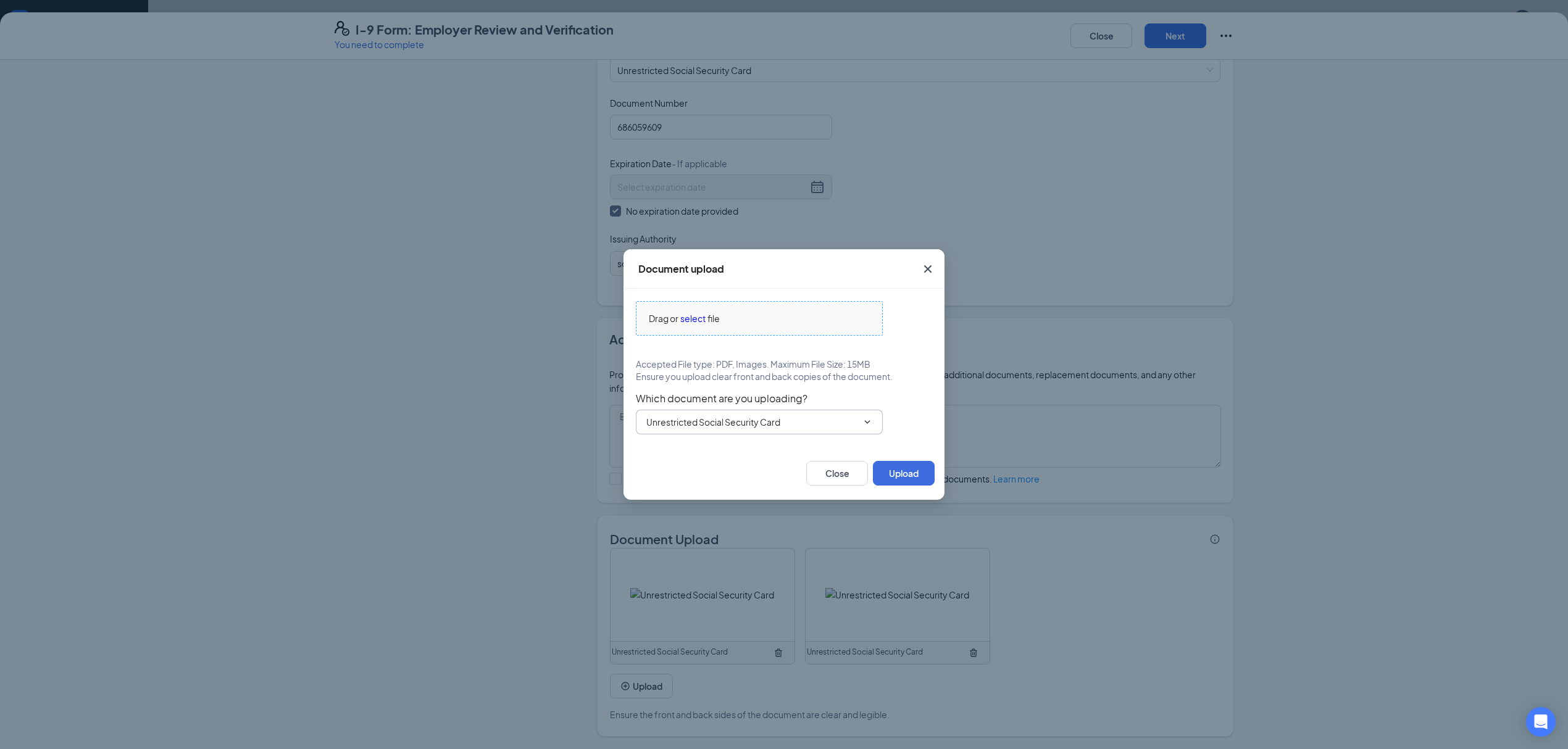
click at [699, 320] on span "select" at bounding box center [692, 318] width 25 height 14
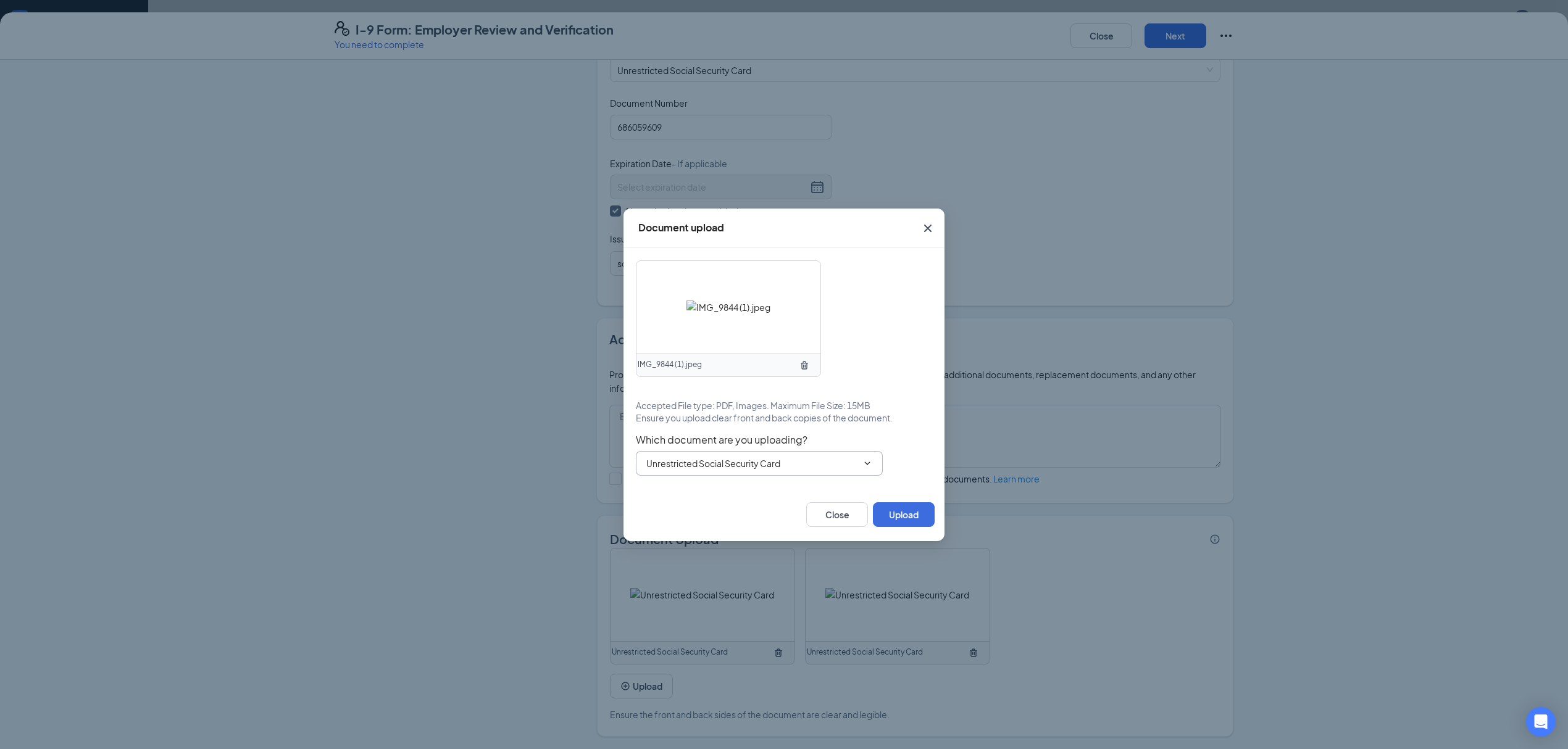
click at [874, 459] on span "Unrestricted Social Security Card" at bounding box center [759, 463] width 247 height 24
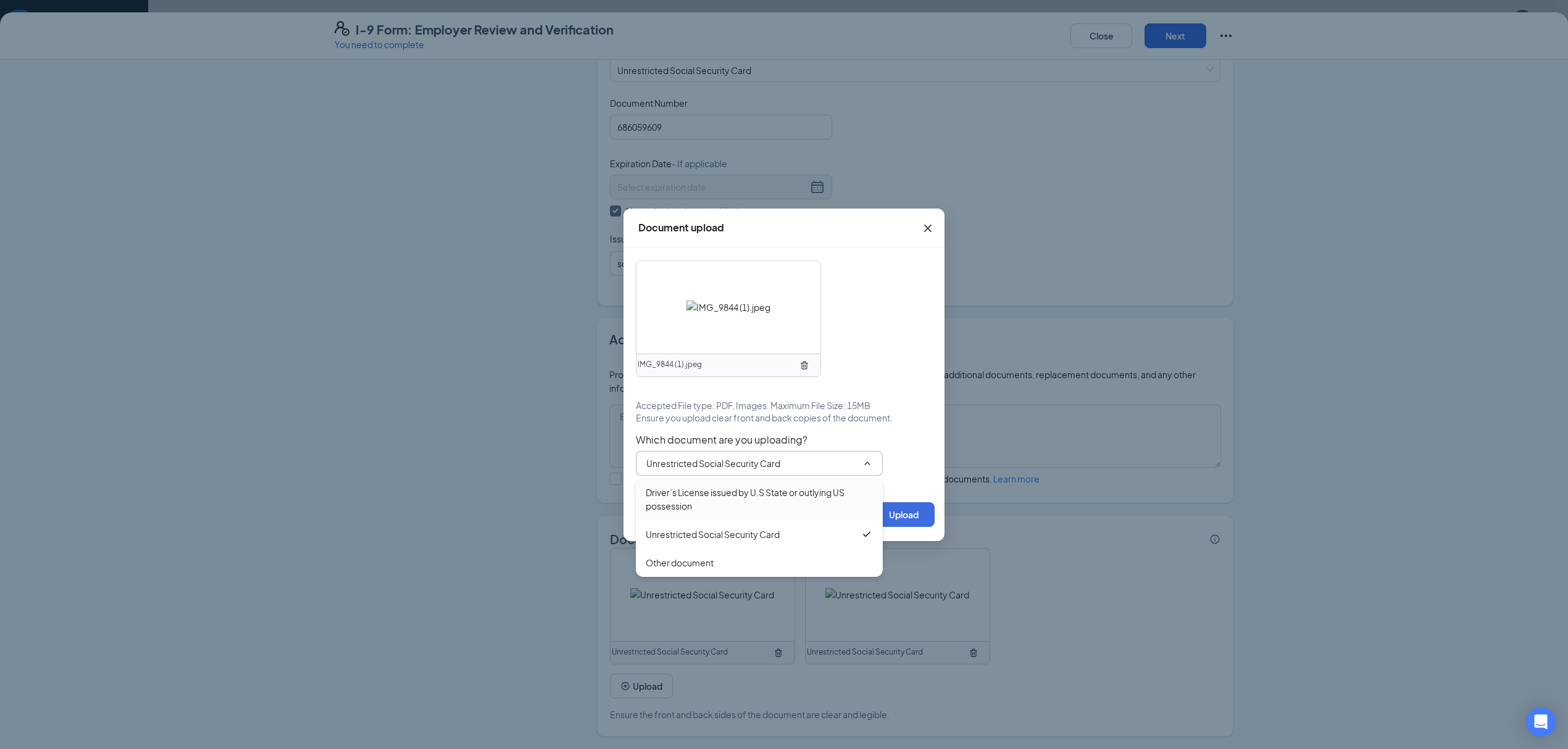
click at [828, 498] on div "Driver’s License issued by U.S State or outlying US possession" at bounding box center [759, 499] width 227 height 27
type input "Driver’s License issued by U.S State or outlying US possession"
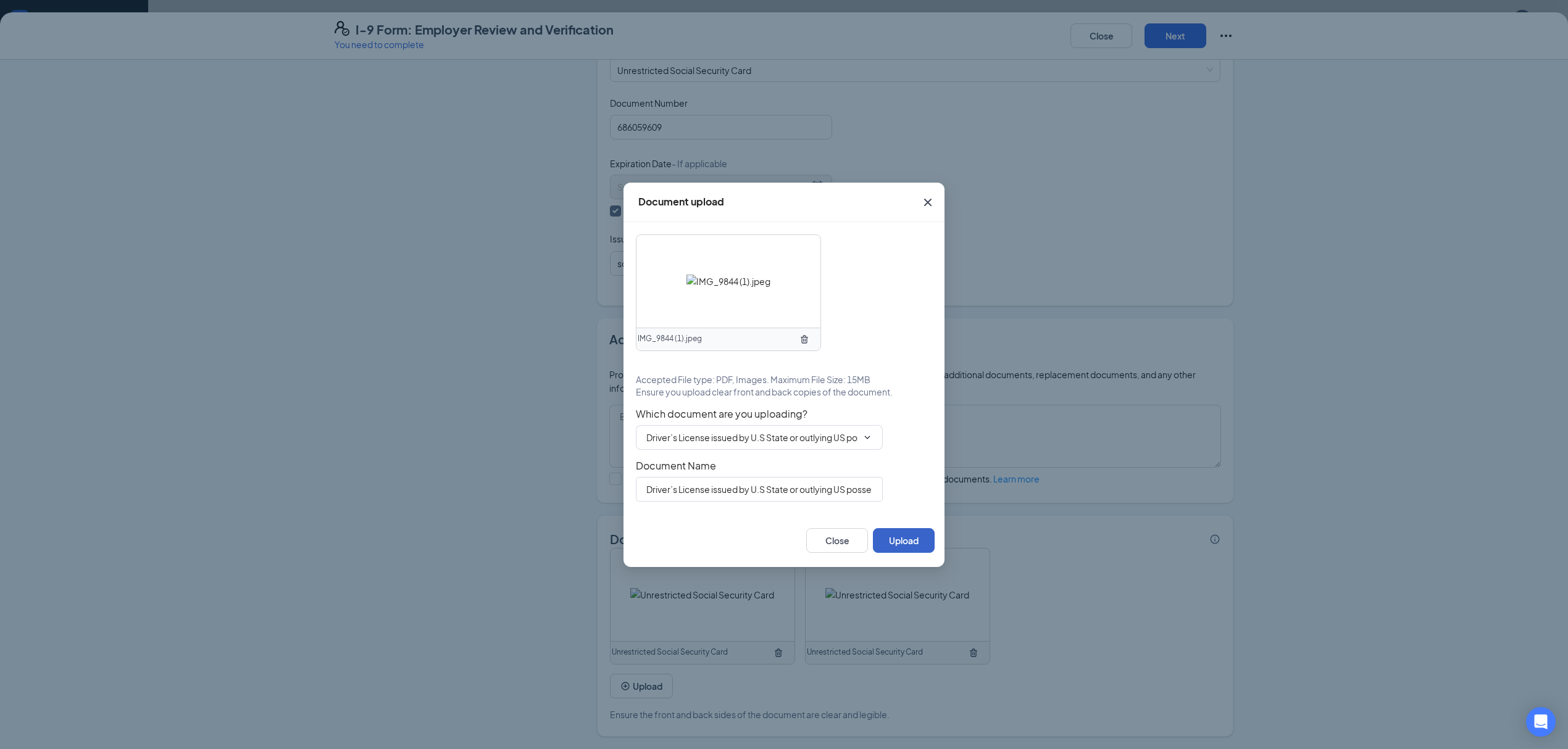
click at [894, 533] on button "Upload" at bounding box center [904, 540] width 62 height 24
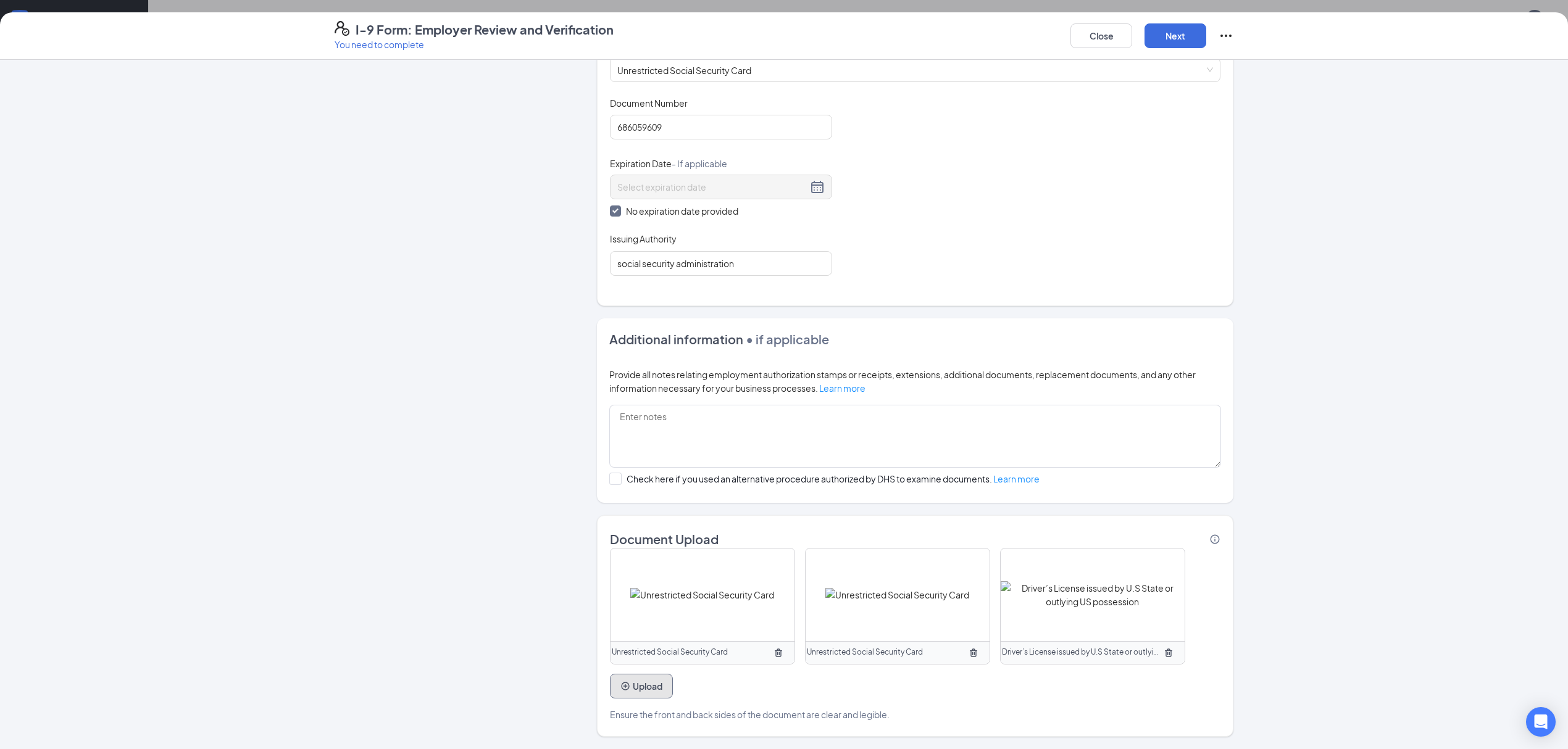
scroll to position [320, 0]
click at [650, 683] on button "Upload" at bounding box center [641, 686] width 63 height 24
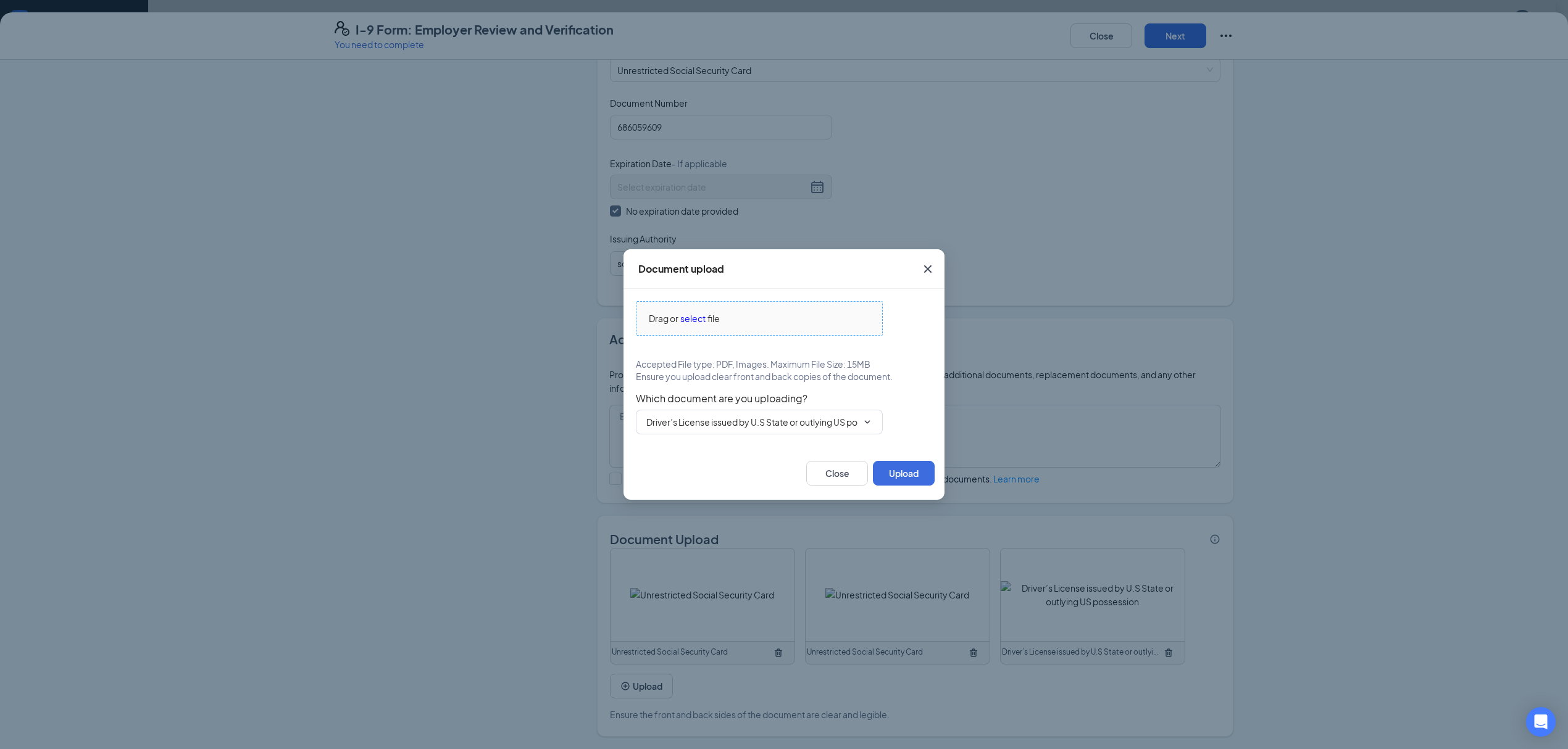
click at [699, 315] on span "select" at bounding box center [692, 318] width 25 height 14
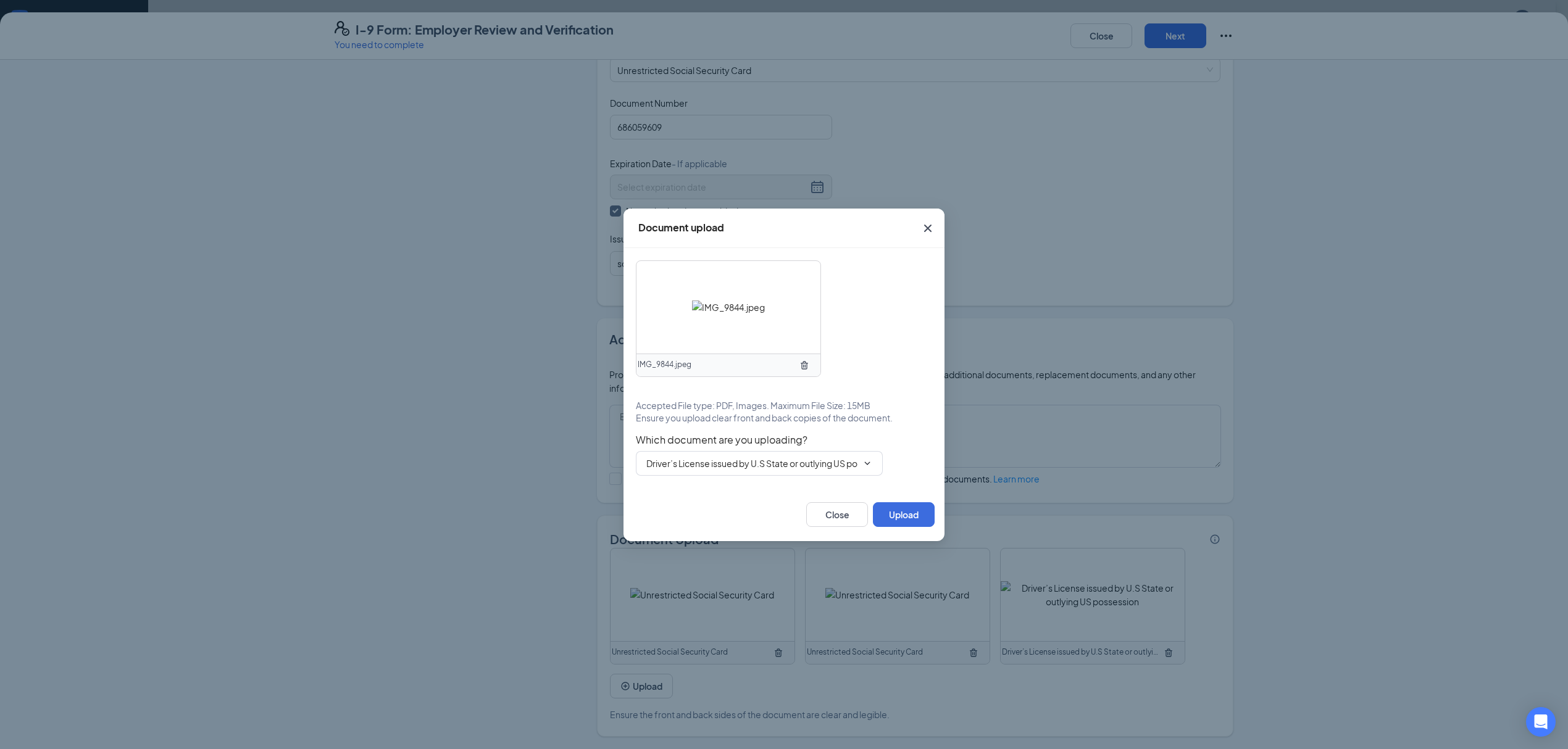
click at [805, 364] on icon "TrashOutline" at bounding box center [804, 365] width 10 height 10
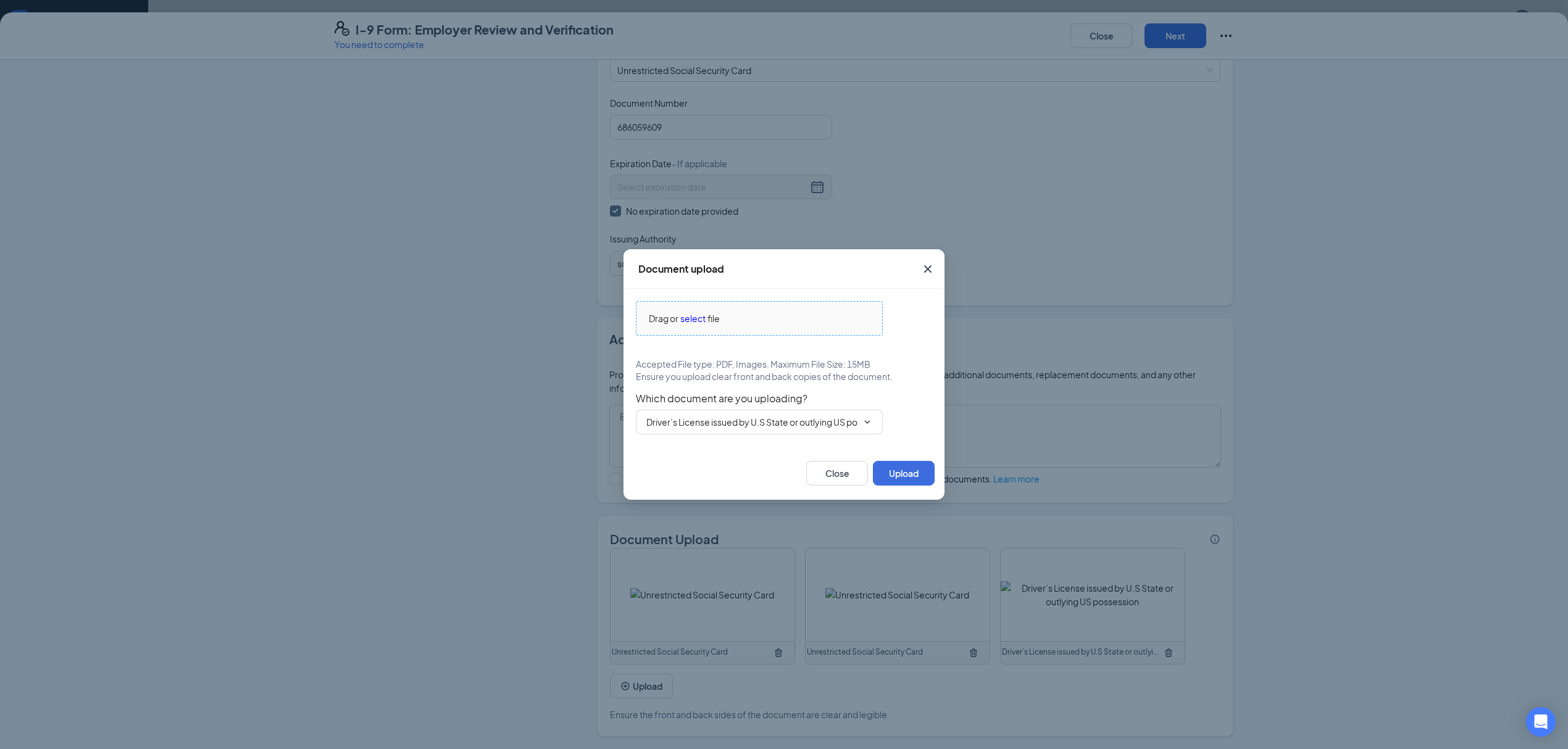
click at [708, 323] on span "file" at bounding box center [713, 318] width 12 height 14
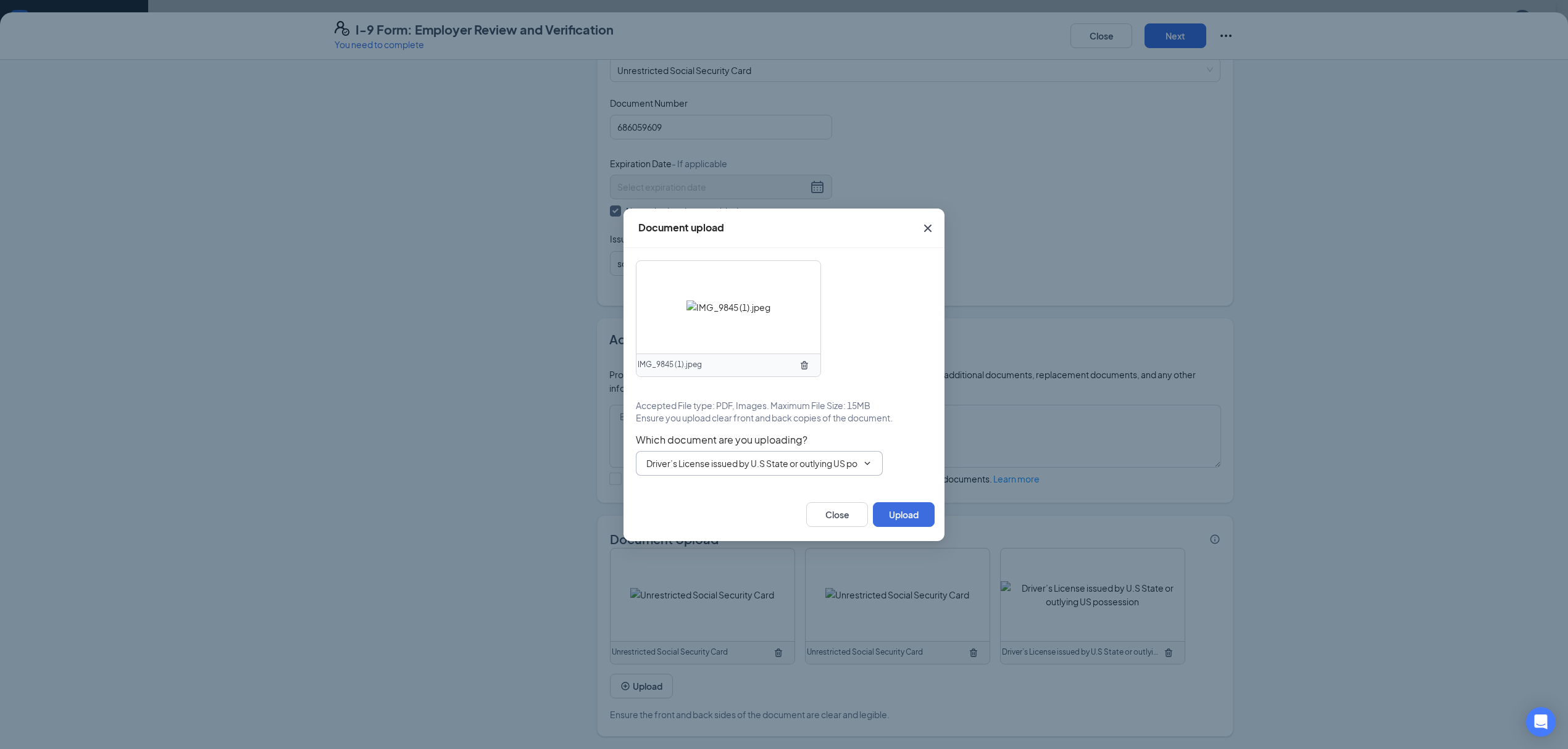
click at [853, 462] on input "Driver’s License issued by U.S State or outlying US possession" at bounding box center [752, 463] width 211 height 14
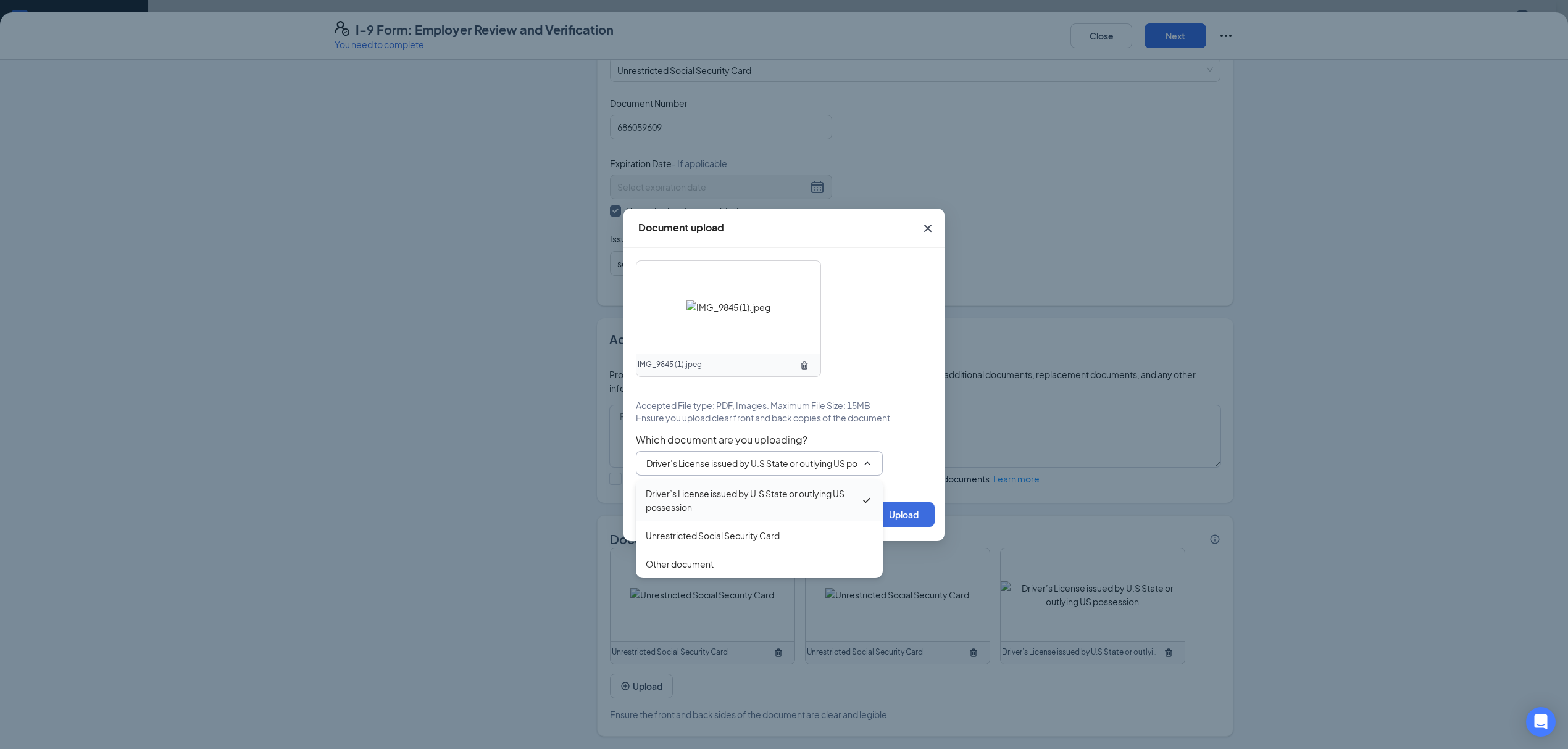
click at [855, 490] on div "Driver’s License issued by U.S State or outlying US possession" at bounding box center [753, 501] width 215 height 27
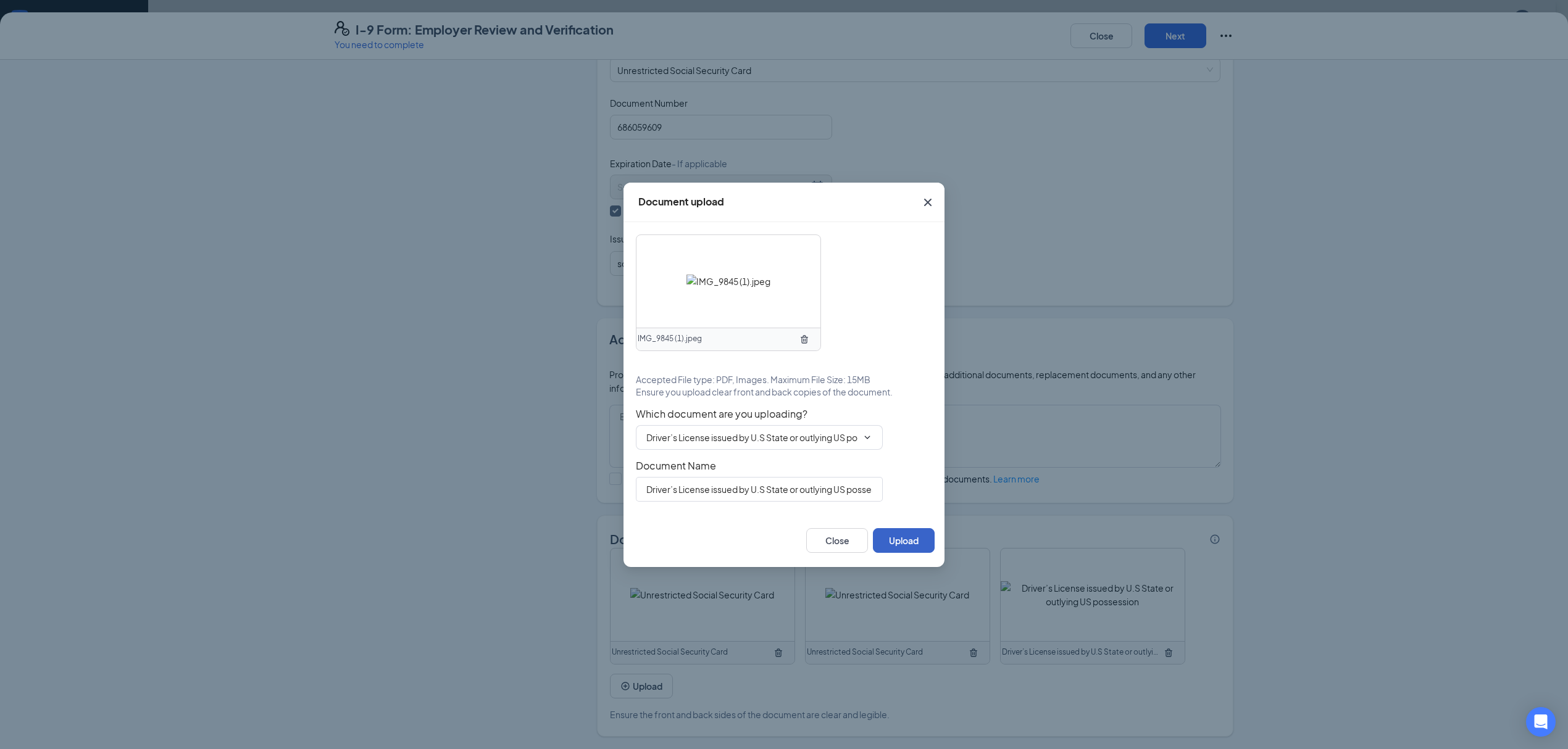
click at [910, 536] on button "Upload" at bounding box center [904, 540] width 62 height 24
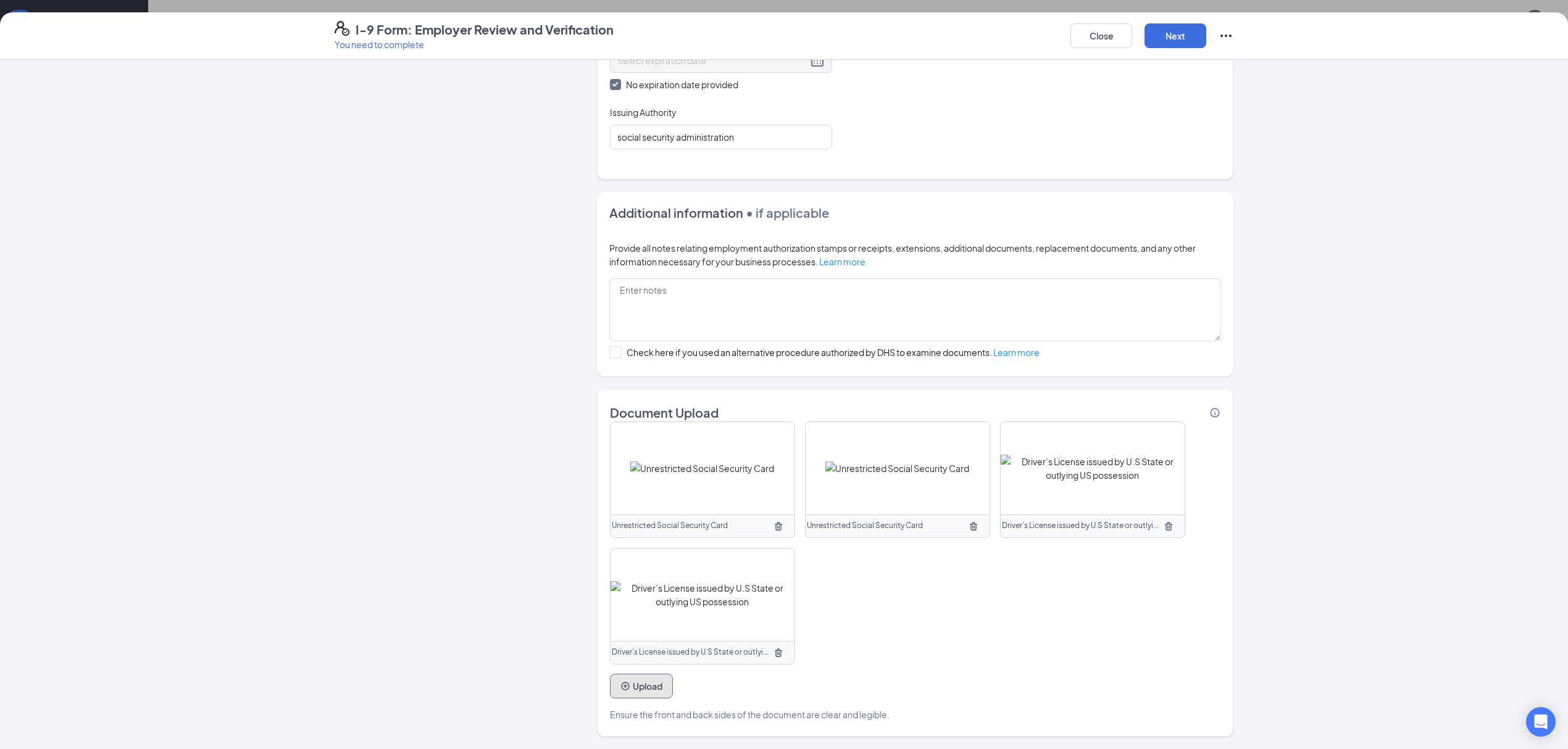
scroll to position [656, 0]
click at [1165, 43] on button "Next" at bounding box center [1175, 36] width 62 height 24
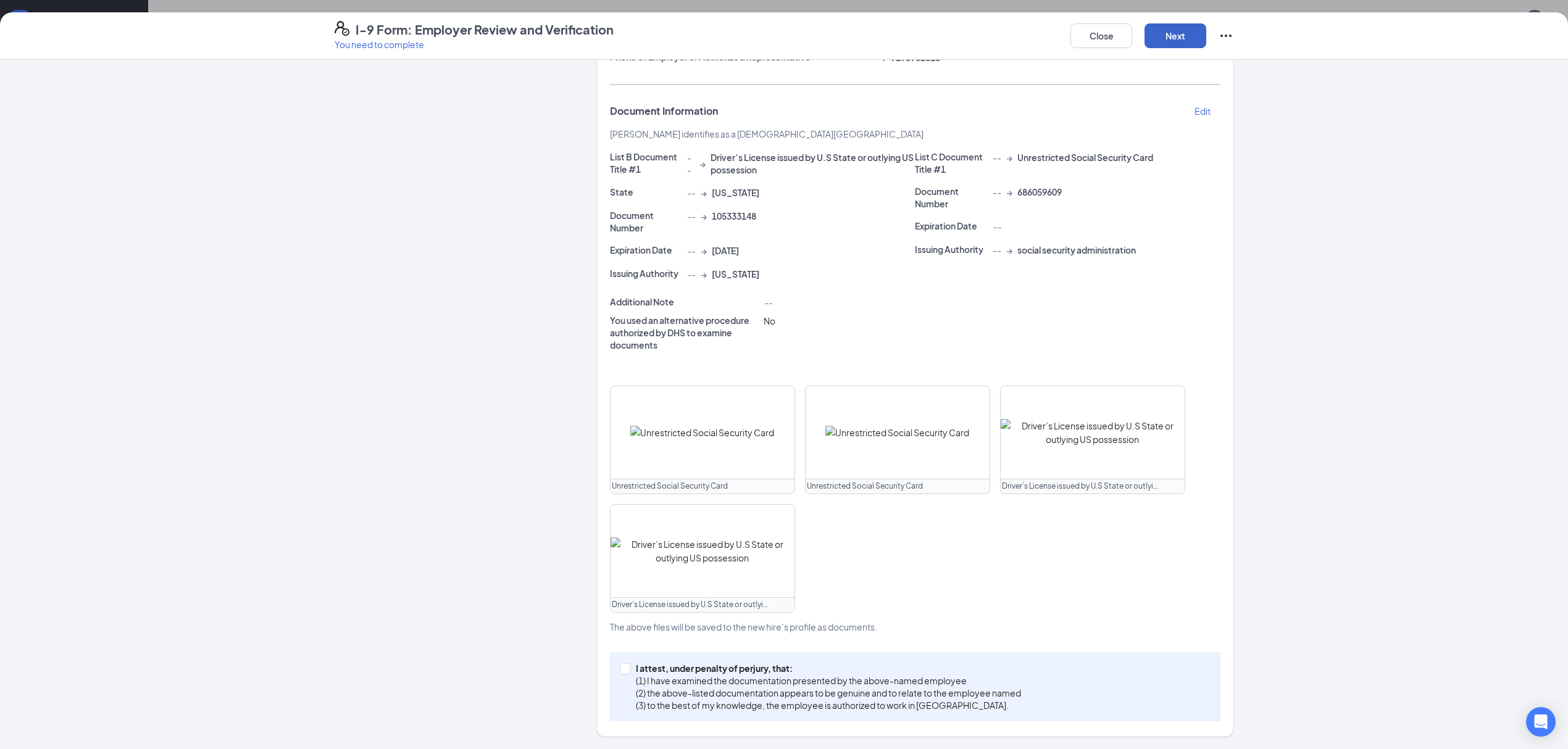
scroll to position [215, 0]
click at [620, 669] on input "I attest, under penalty of [PERSON_NAME], that: (1) I have examined the documen…" at bounding box center [624, 668] width 9 height 9
checkbox input "true"
click at [1184, 33] on button "Next" at bounding box center [1175, 36] width 62 height 24
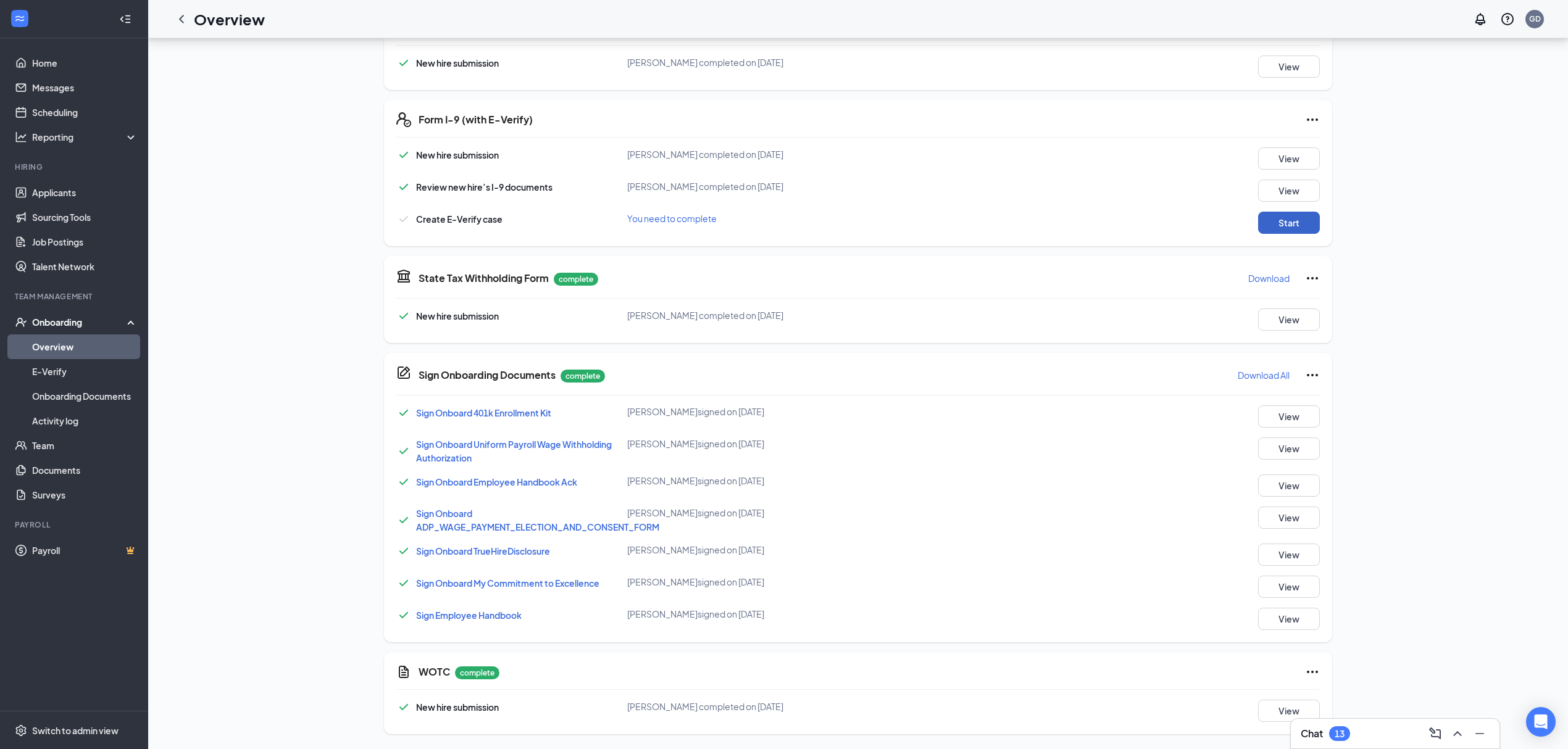
click at [1306, 222] on button "Start" at bounding box center [1289, 223] width 62 height 22
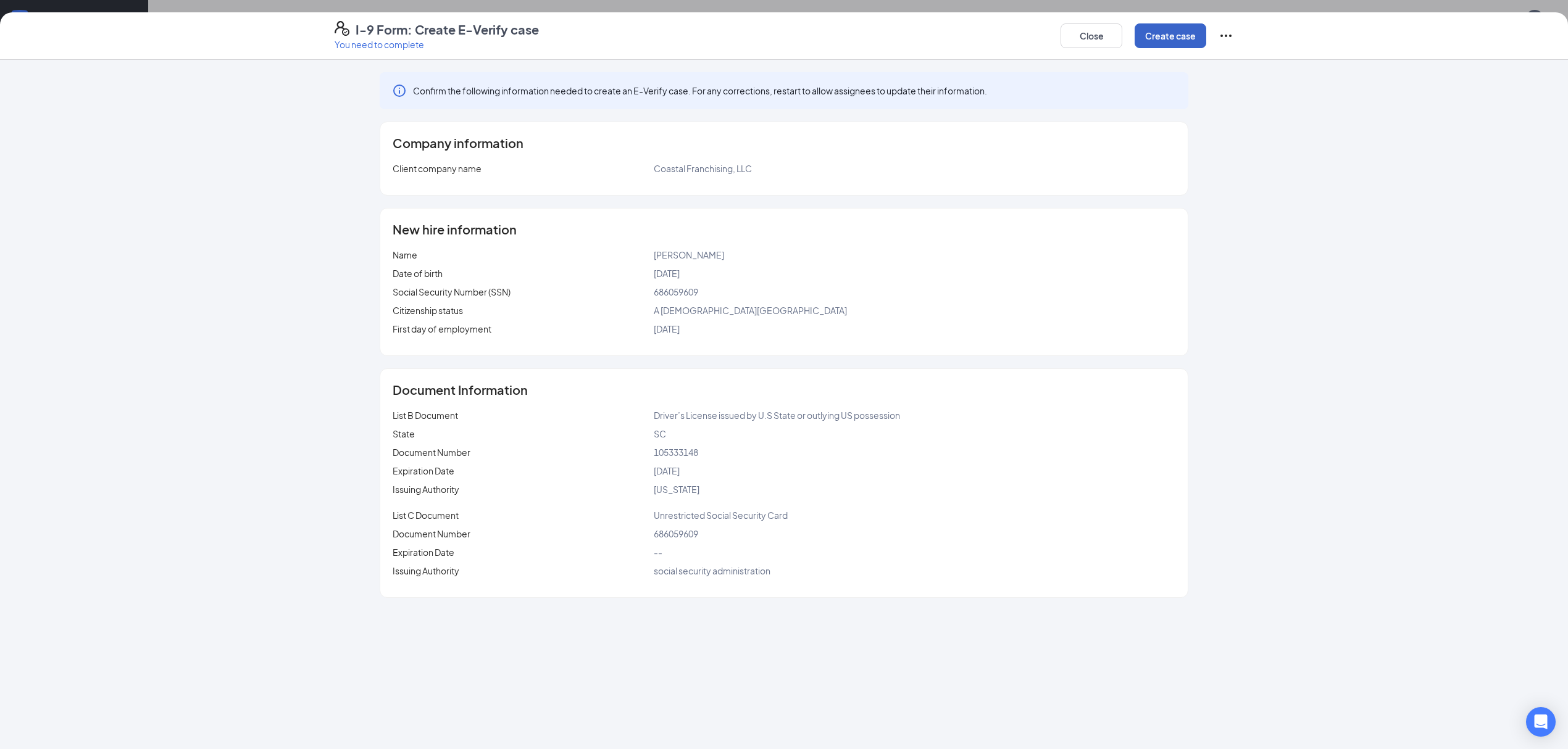
click at [1152, 28] on button "Create case" at bounding box center [1170, 36] width 71 height 24
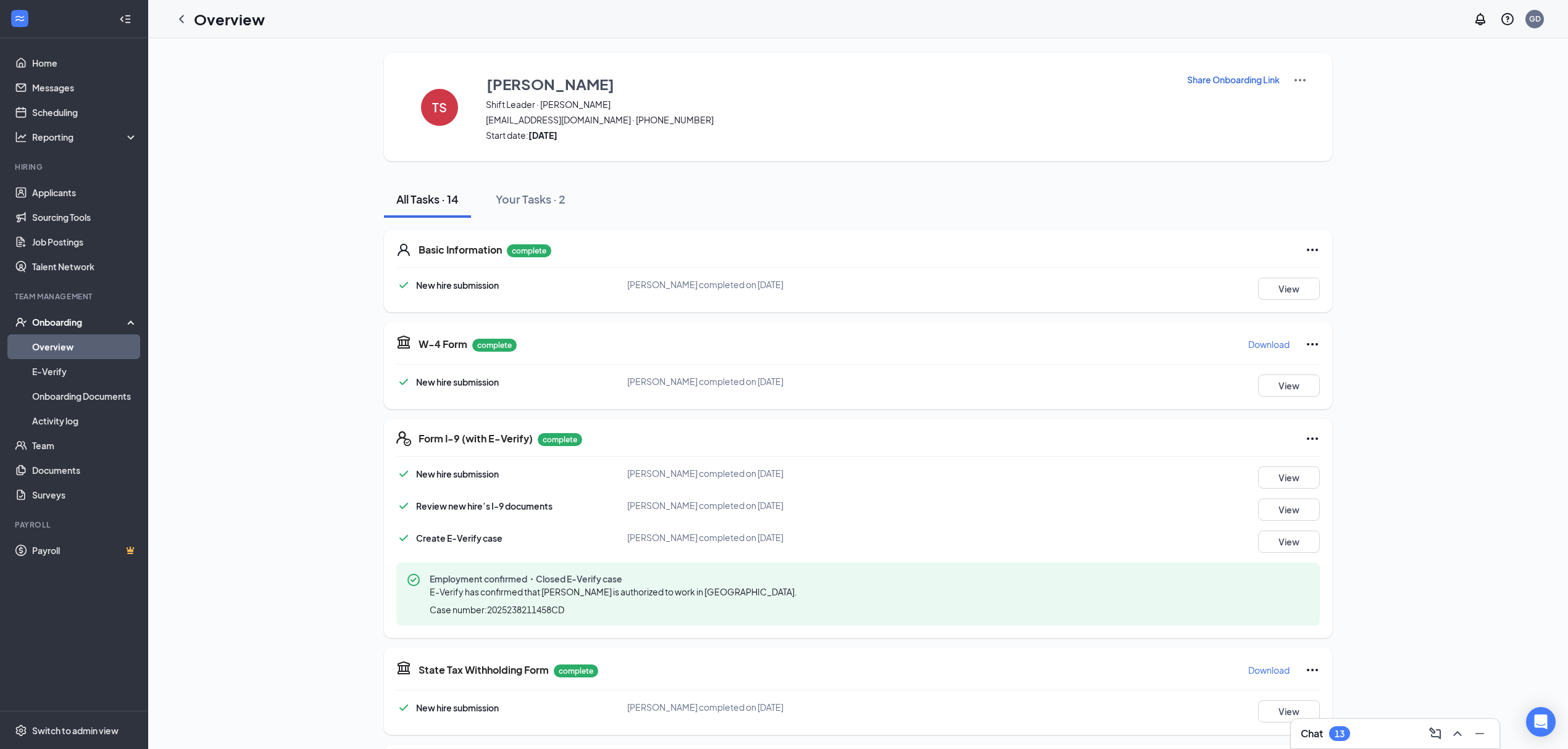
click at [1307, 82] on div "TS [PERSON_NAME] Shift Leader · [PERSON_NAME] [EMAIL_ADDRESS][DOMAIN_NAME] · [P…" at bounding box center [858, 107] width 948 height 108
click at [1301, 83] on img at bounding box center [1300, 80] width 15 height 15
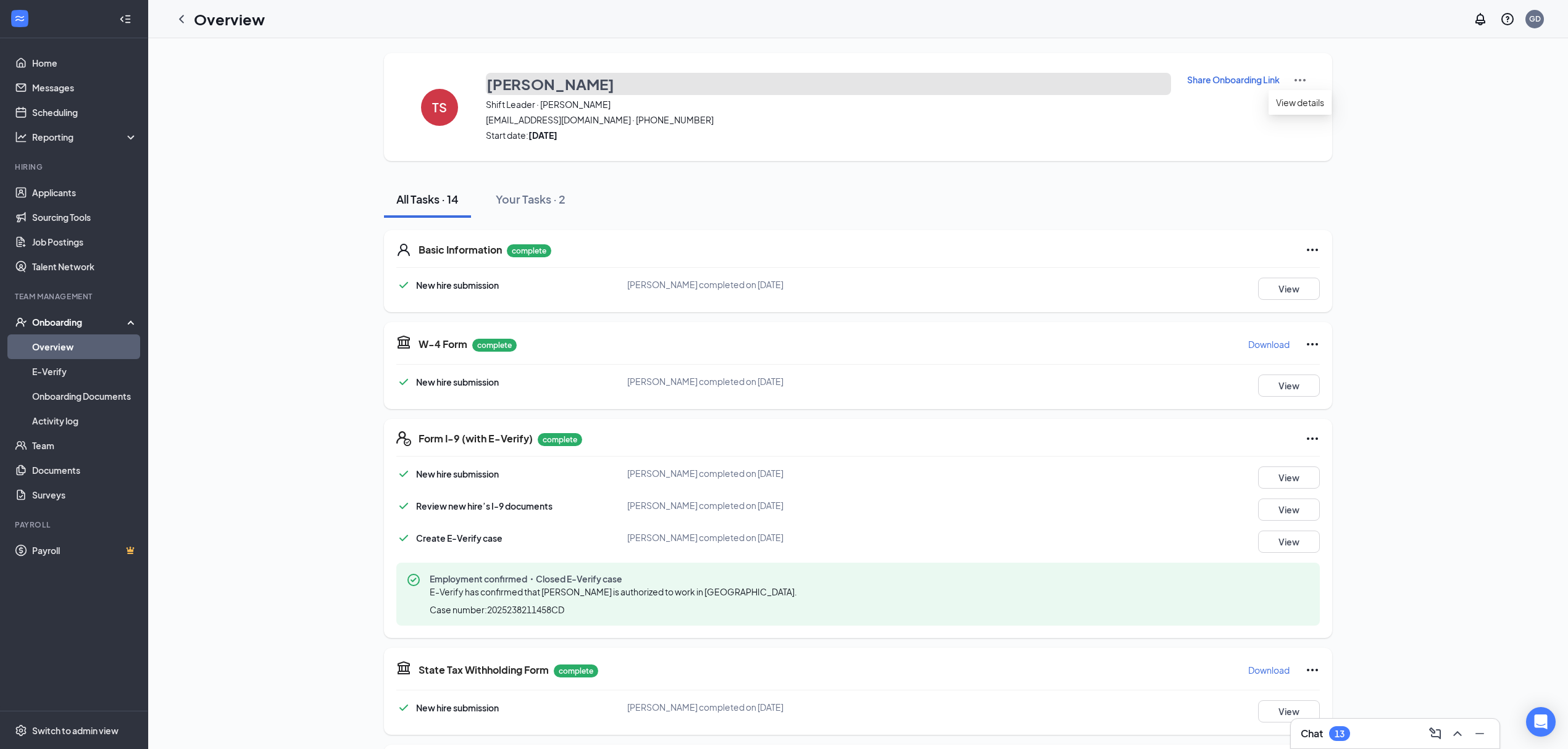
click at [491, 81] on h3 "[PERSON_NAME]" at bounding box center [550, 84] width 128 height 21
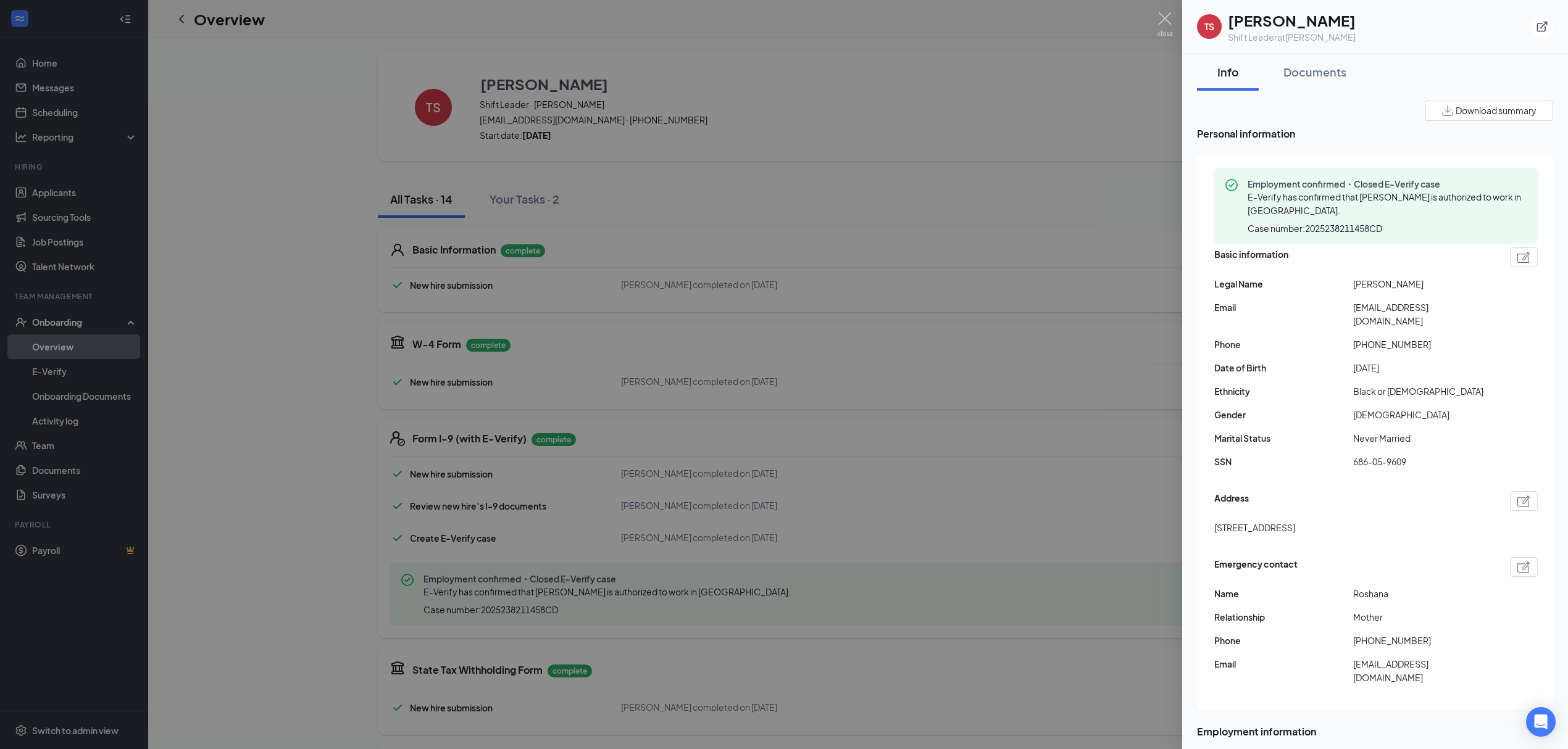
click at [1003, 223] on div at bounding box center [784, 374] width 1568 height 749
